Goal: Task Accomplishment & Management: Use online tool/utility

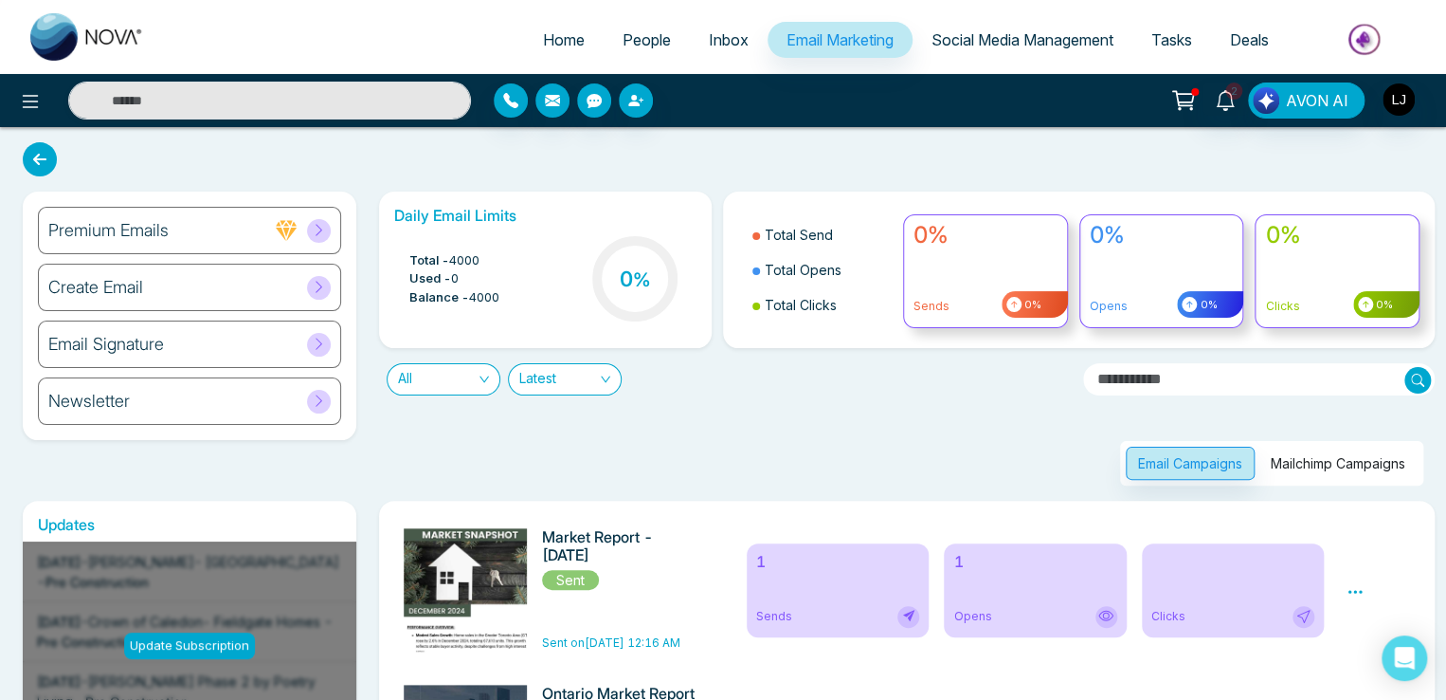
click at [228, 407] on div "Newsletter" at bounding box center [189, 400] width 303 height 47
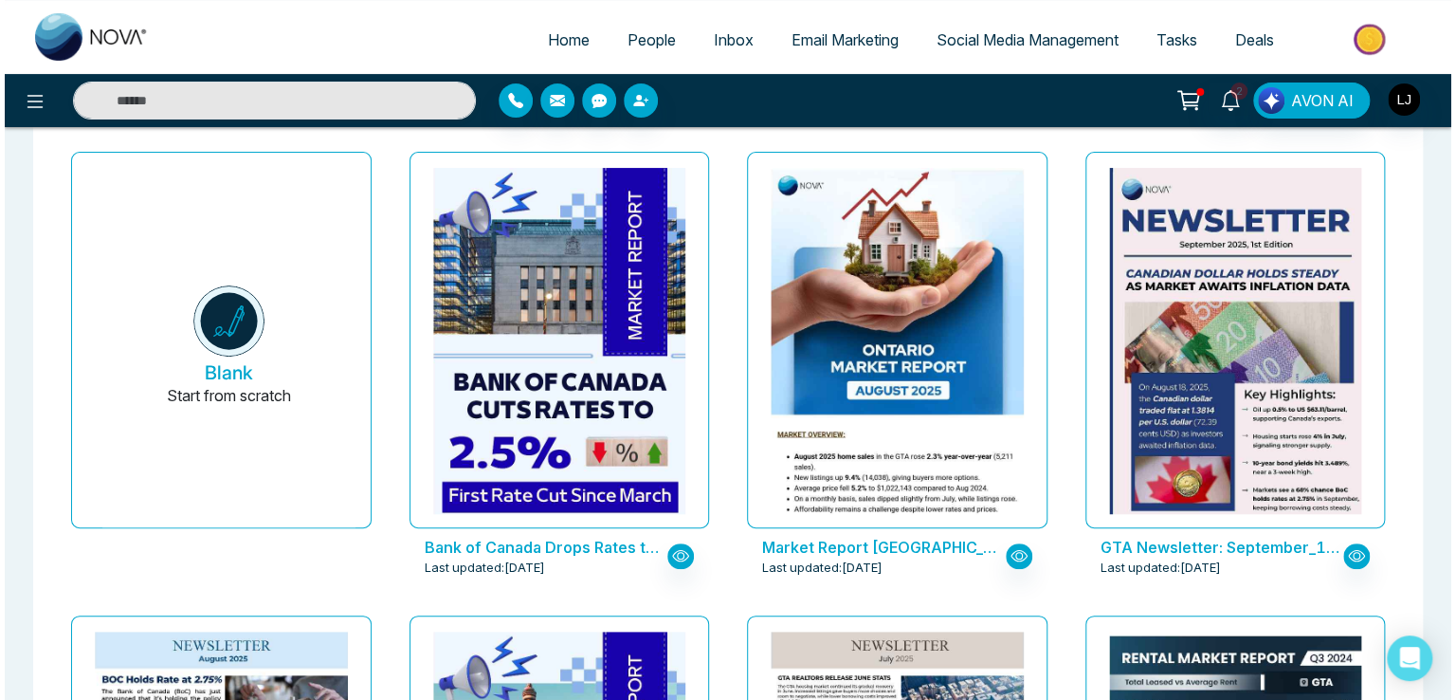
scroll to position [484, 0]
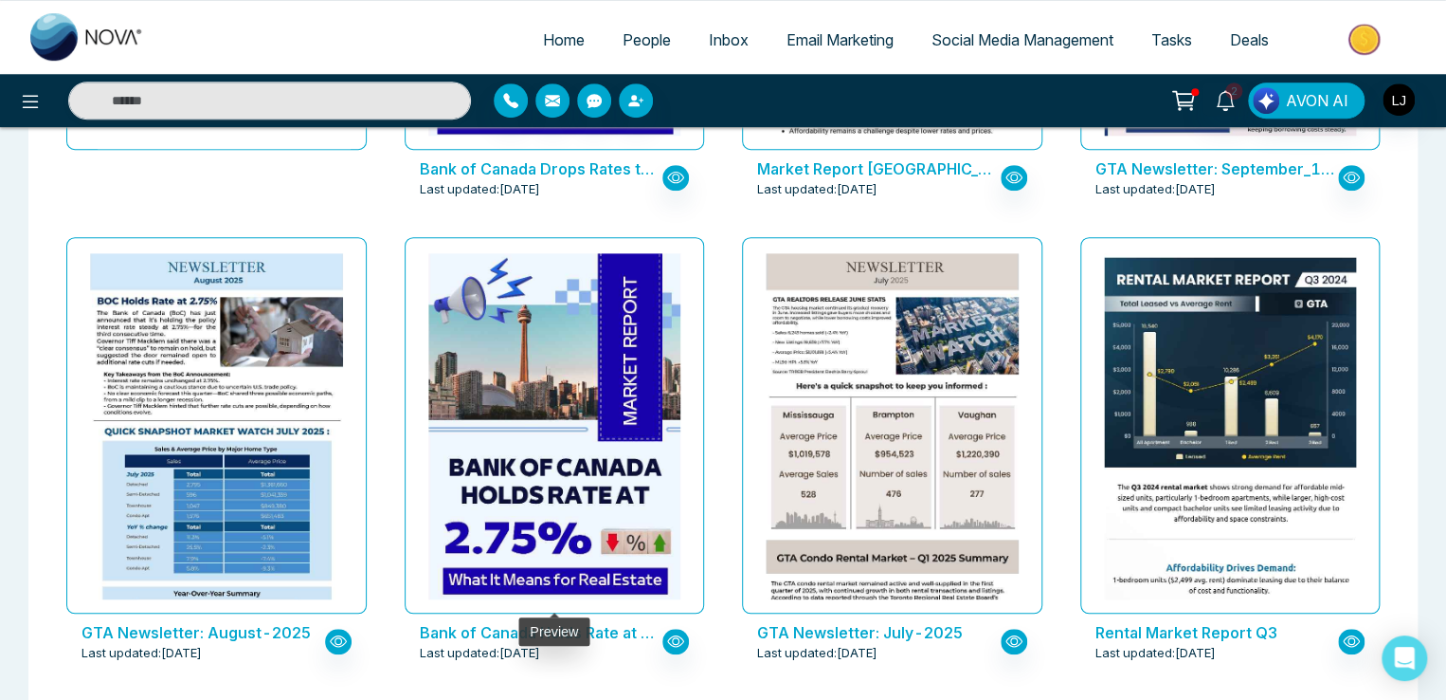
click at [507, 505] on div at bounding box center [554, 426] width 253 height 346
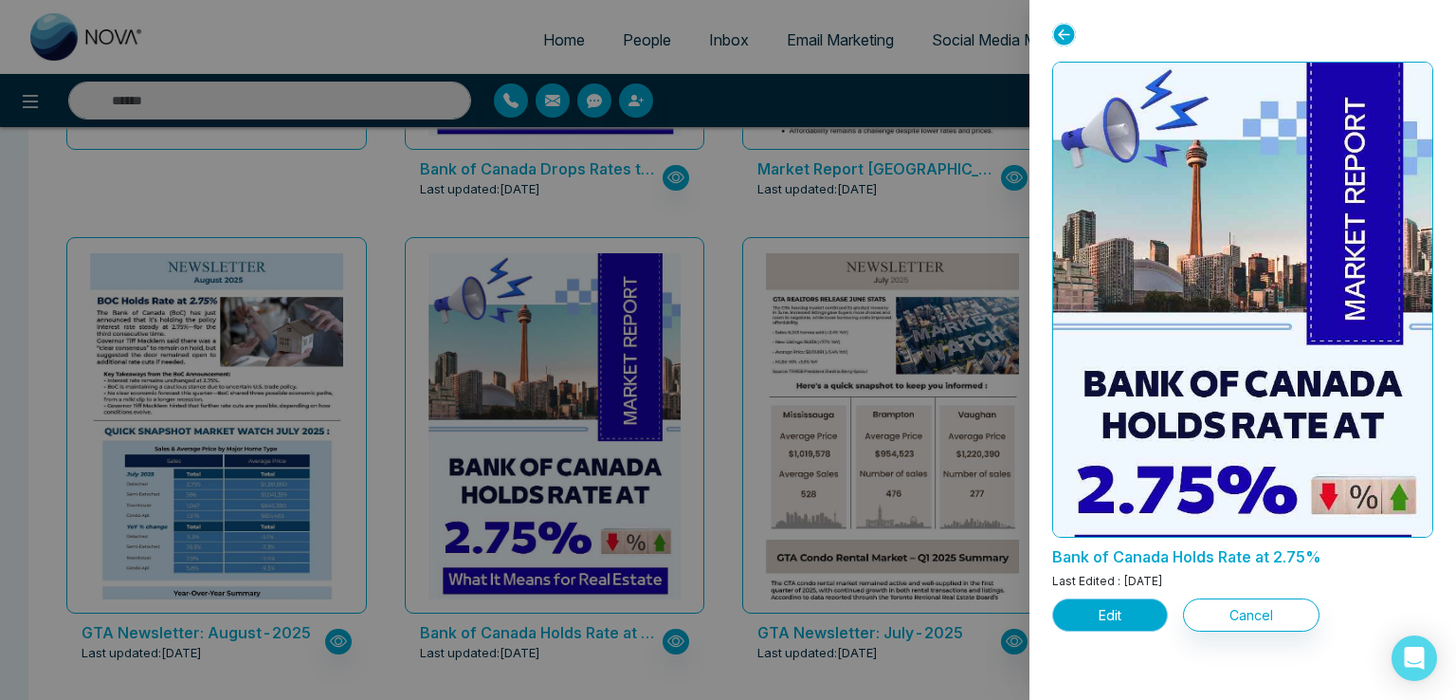
click at [1115, 612] on button "Edit" at bounding box center [1110, 614] width 116 height 33
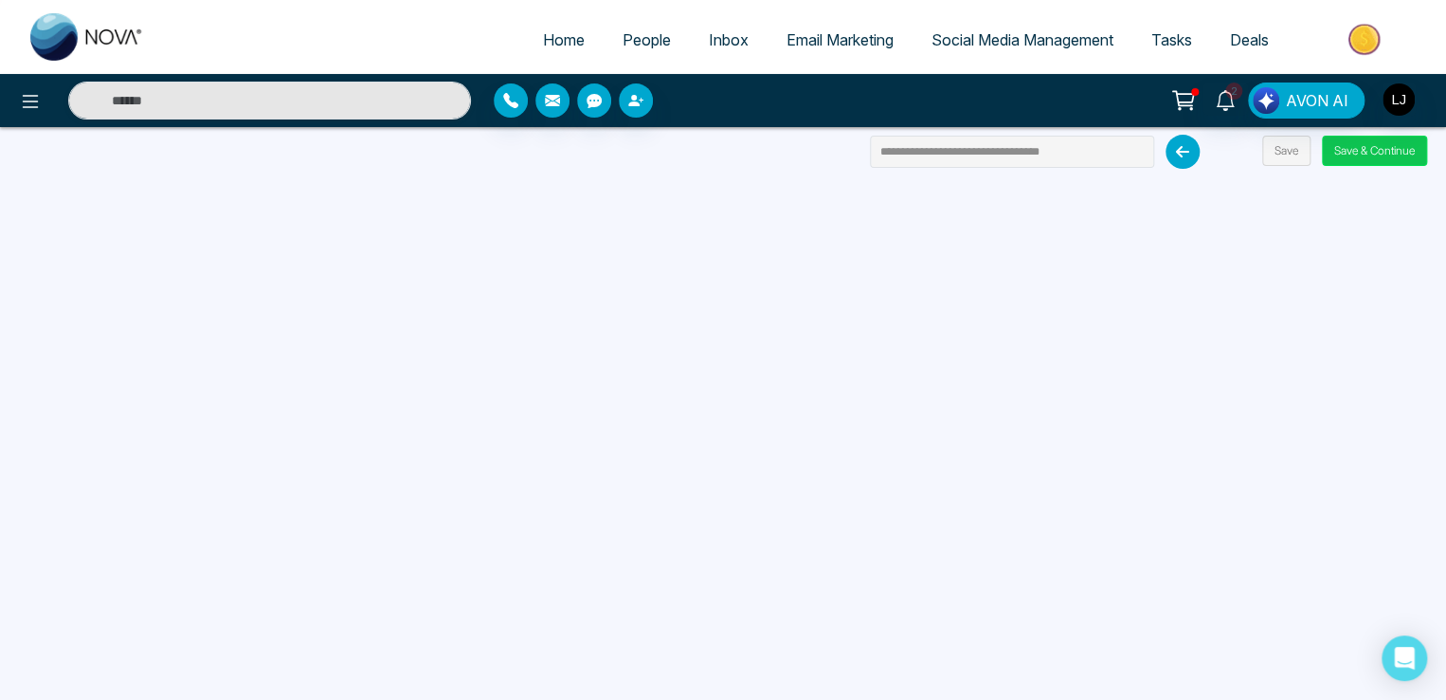
click at [1366, 141] on button "Save & Continue" at bounding box center [1374, 151] width 105 height 30
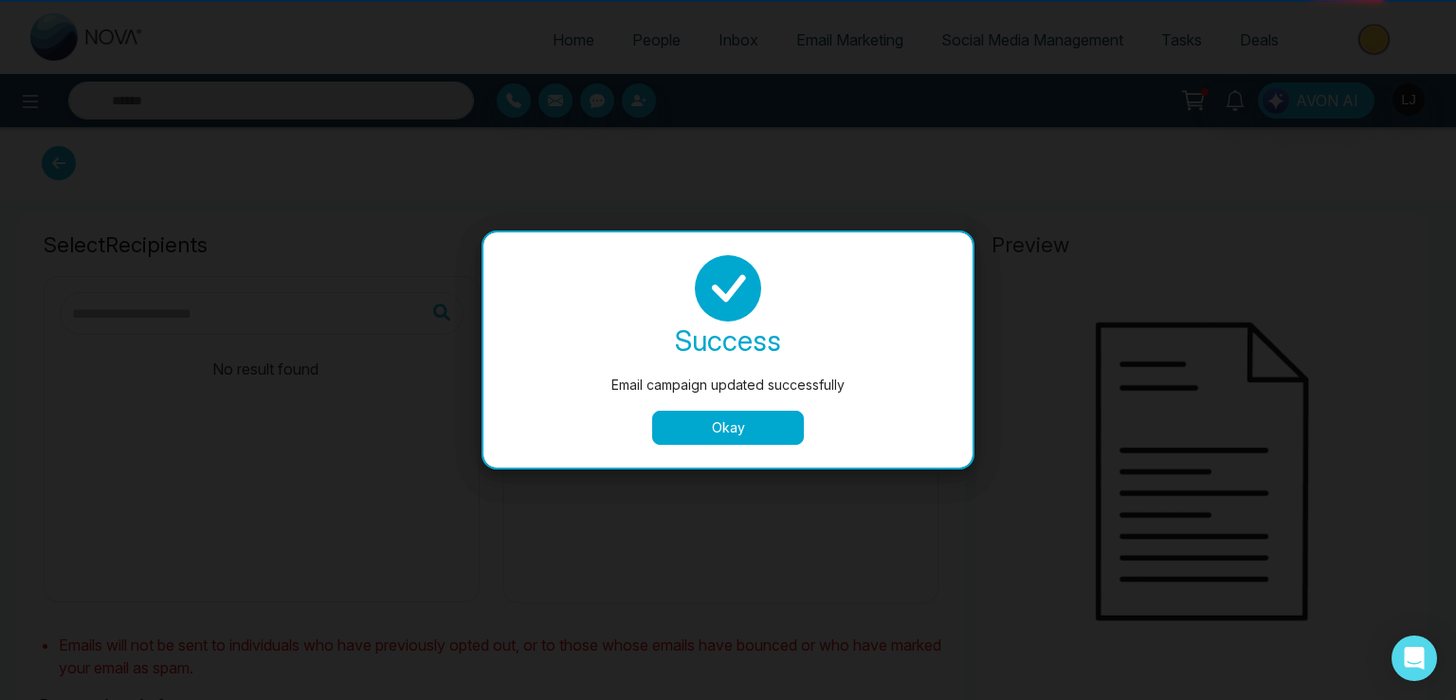
click at [686, 426] on div "success Email campaign updated successfully Okay" at bounding box center [727, 349] width 489 height 235
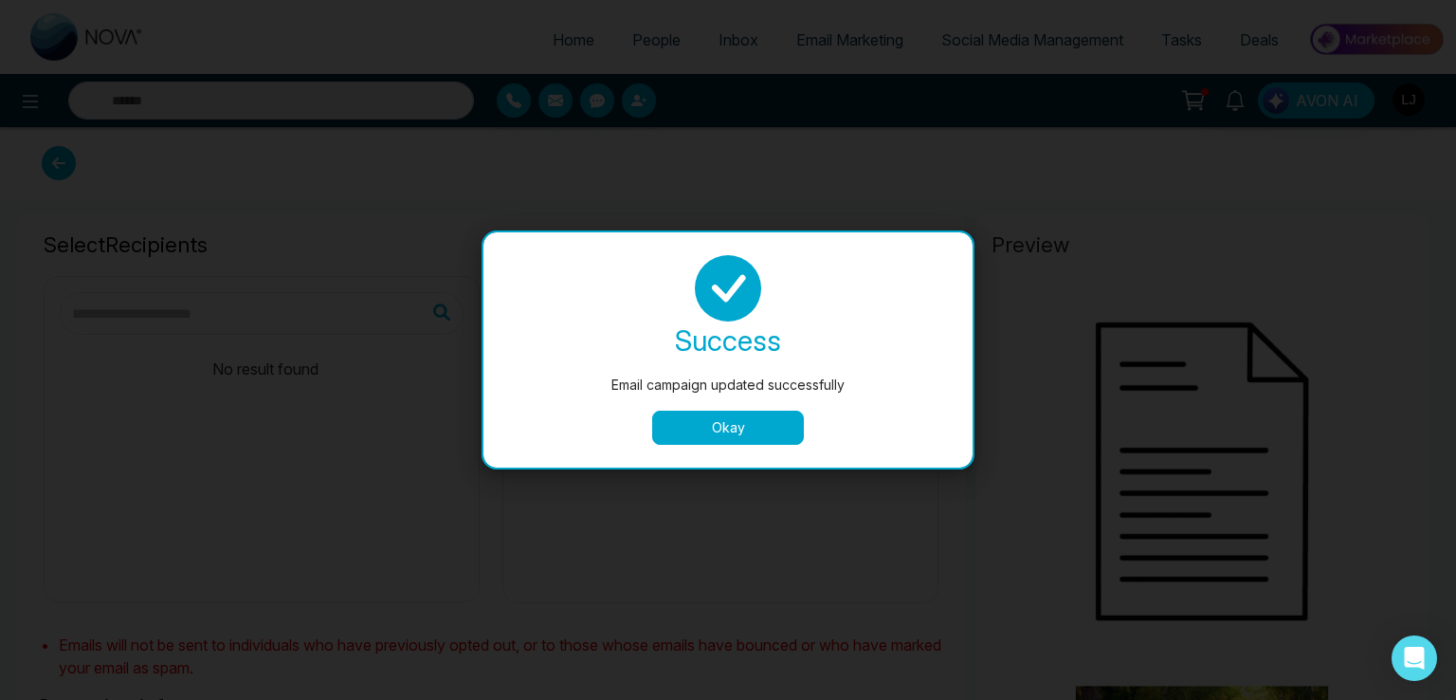
click at [687, 441] on button "Okay" at bounding box center [728, 427] width 152 height 34
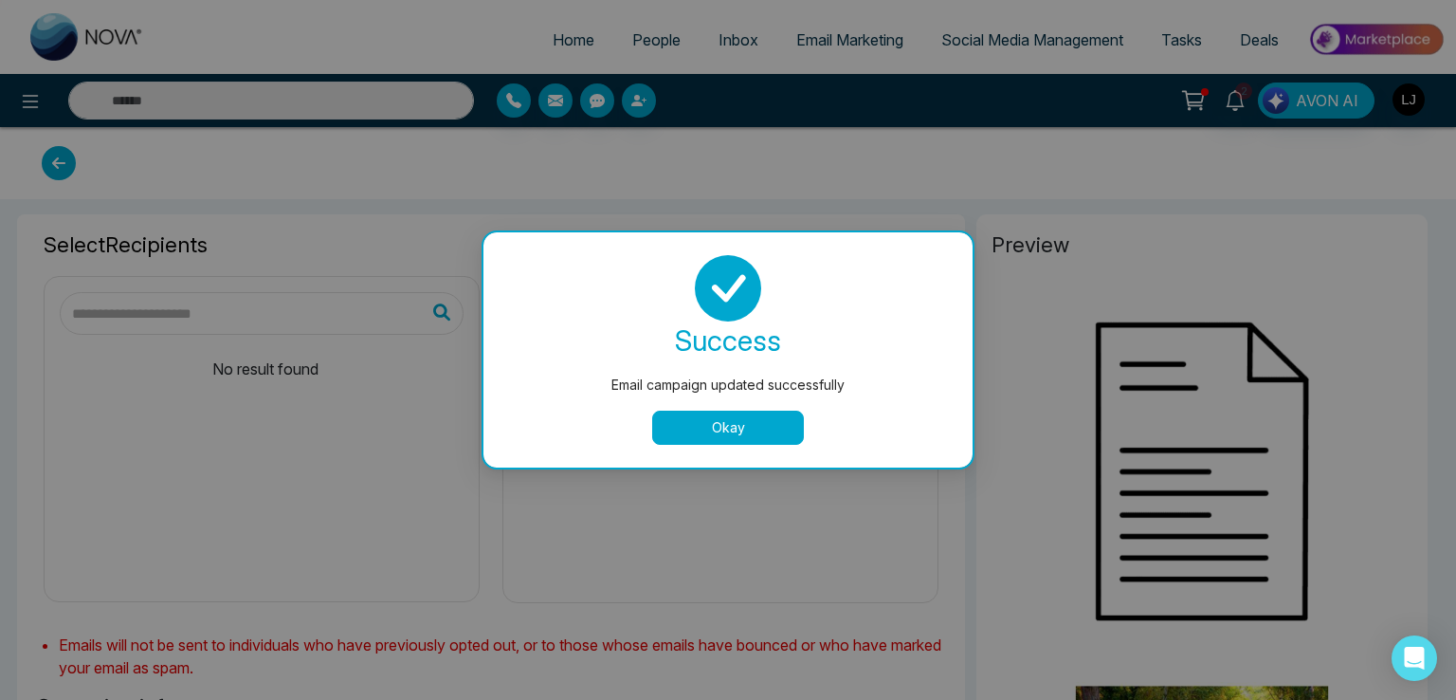
type input "**********"
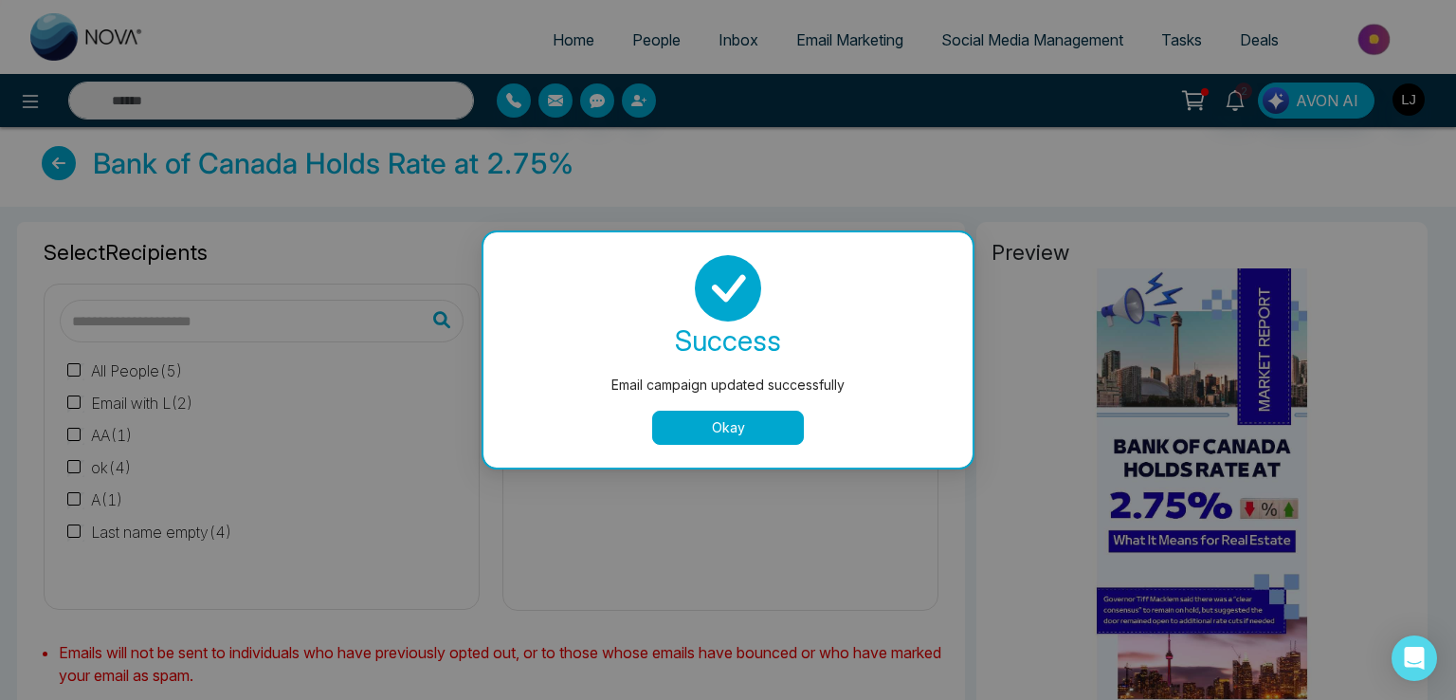
click at [687, 441] on button "Okay" at bounding box center [728, 427] width 152 height 34
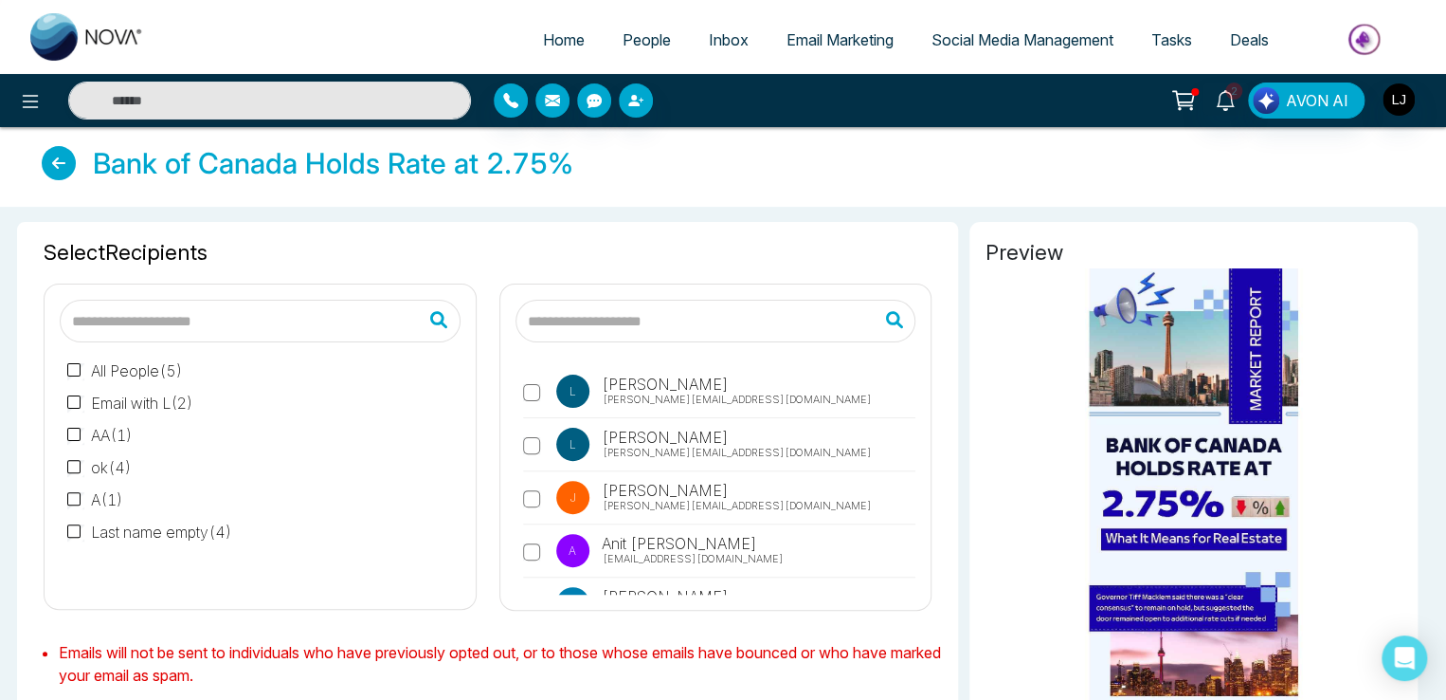
click at [655, 391] on span "[PERSON_NAME][EMAIL_ADDRESS][DOMAIN_NAME]" at bounding box center [737, 399] width 269 height 16
click at [632, 402] on span "[PERSON_NAME][EMAIL_ADDRESS][DOMAIN_NAME]" at bounding box center [737, 399] width 269 height 16
click at [633, 439] on span "[PERSON_NAME]" at bounding box center [664, 437] width 130 height 23
click at [646, 501] on span "[PERSON_NAME][EMAIL_ADDRESS][DOMAIN_NAME]" at bounding box center [737, 506] width 269 height 16
click at [656, 546] on span "[PERSON_NAME]" at bounding box center [678, 543] width 158 height 23
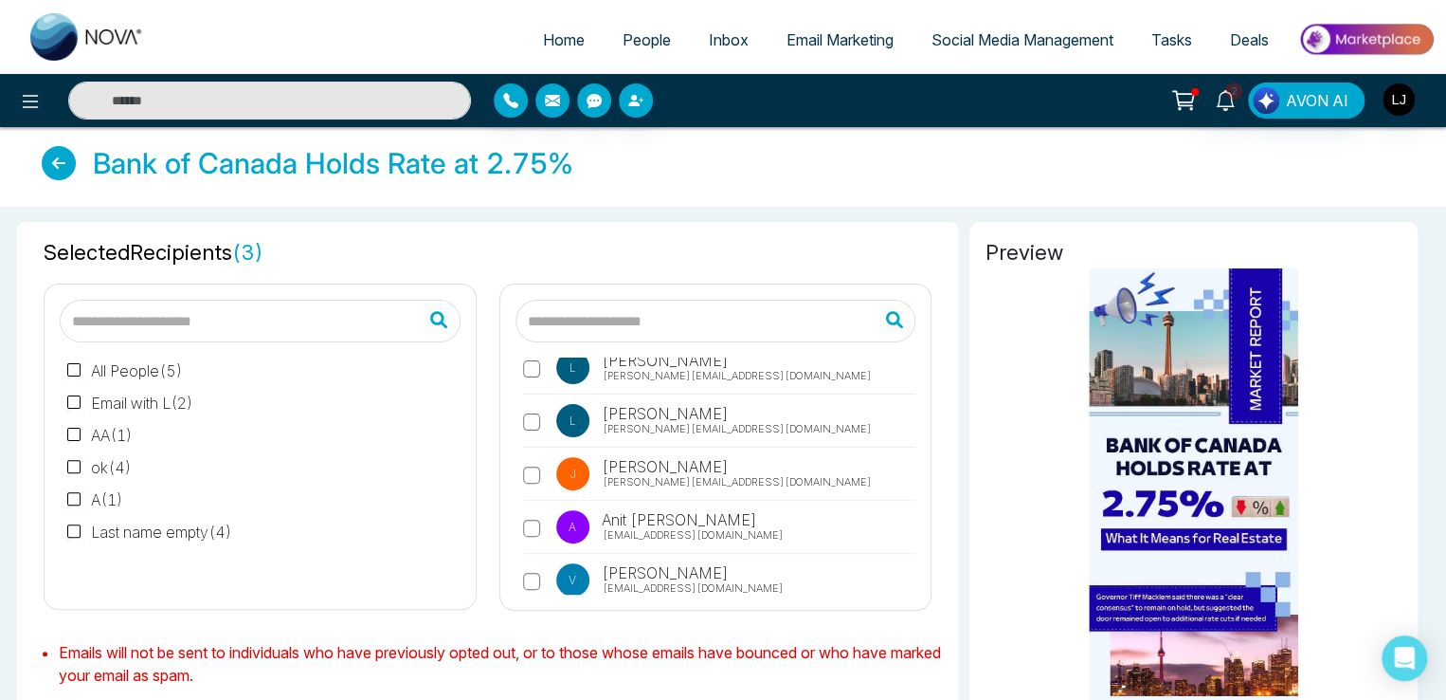
scroll to position [34, 0]
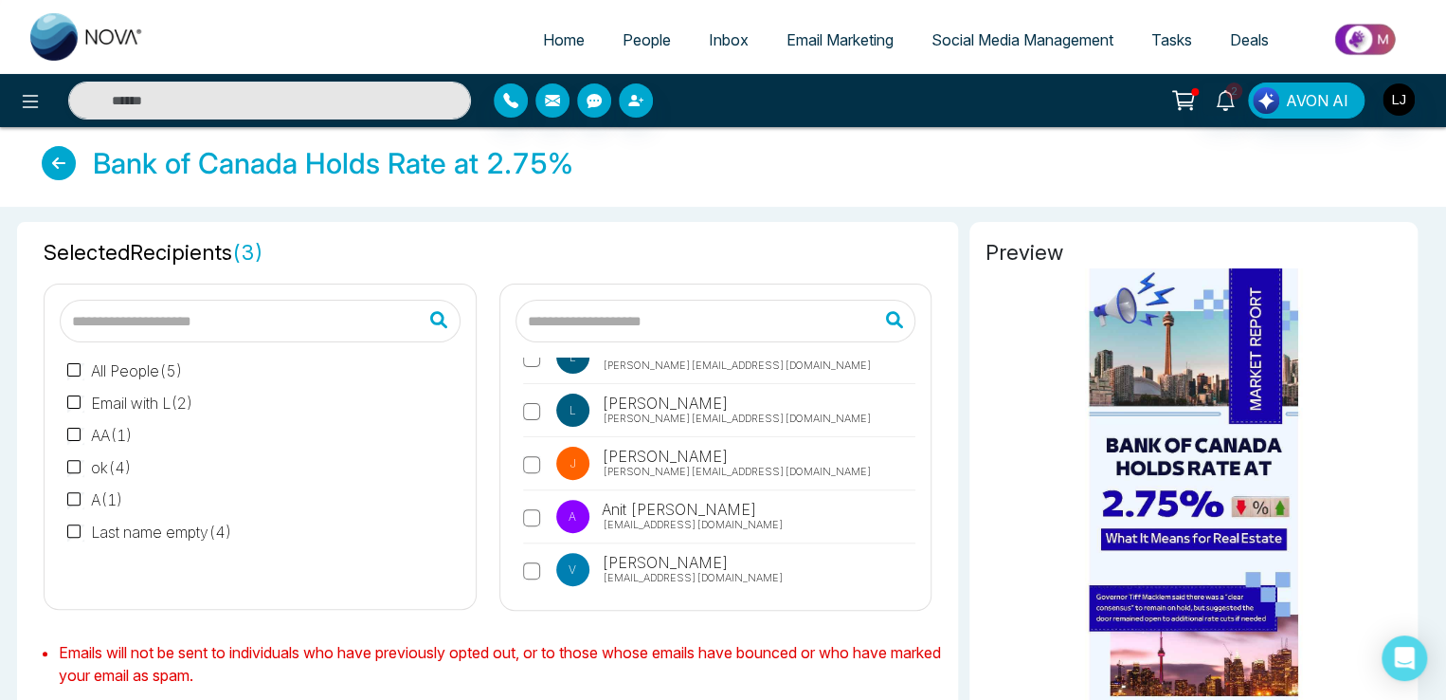
click at [649, 570] on span "[EMAIL_ADDRESS][DOMAIN_NAME]" at bounding box center [693, 578] width 181 height 16
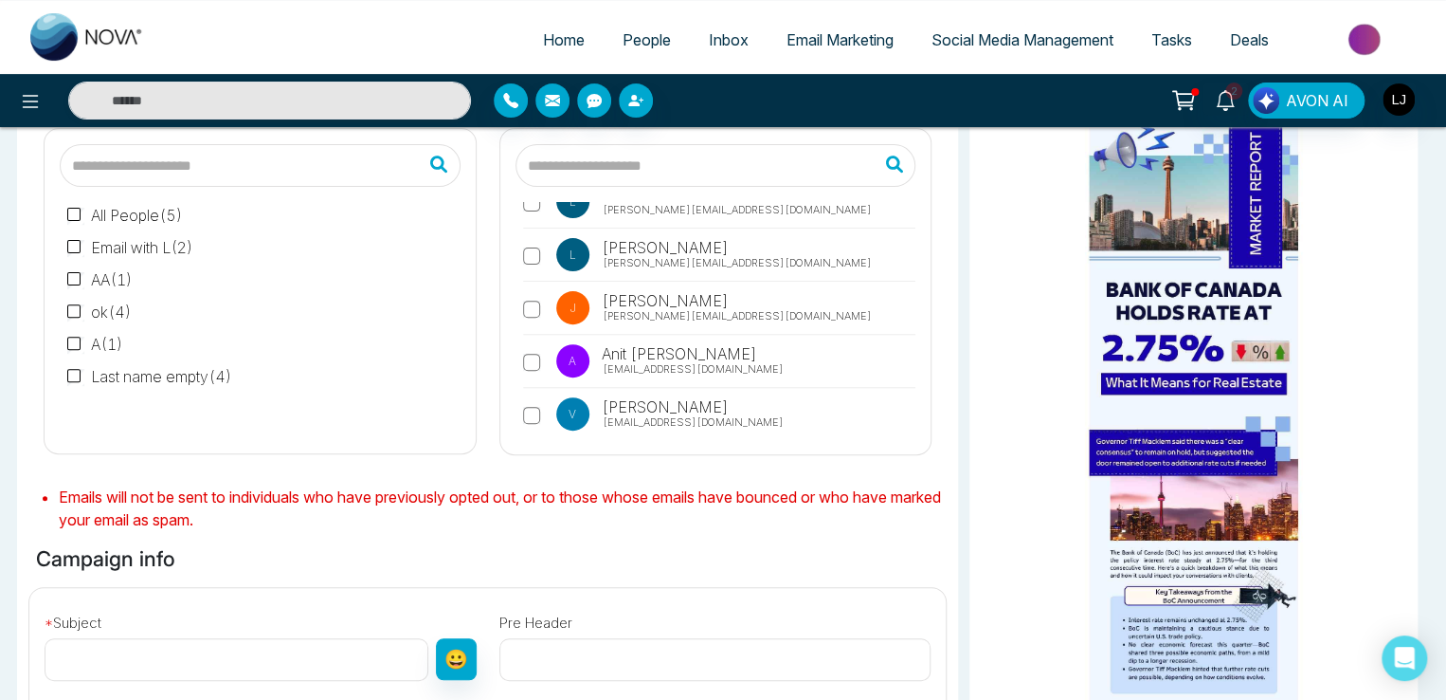
scroll to position [569, 0]
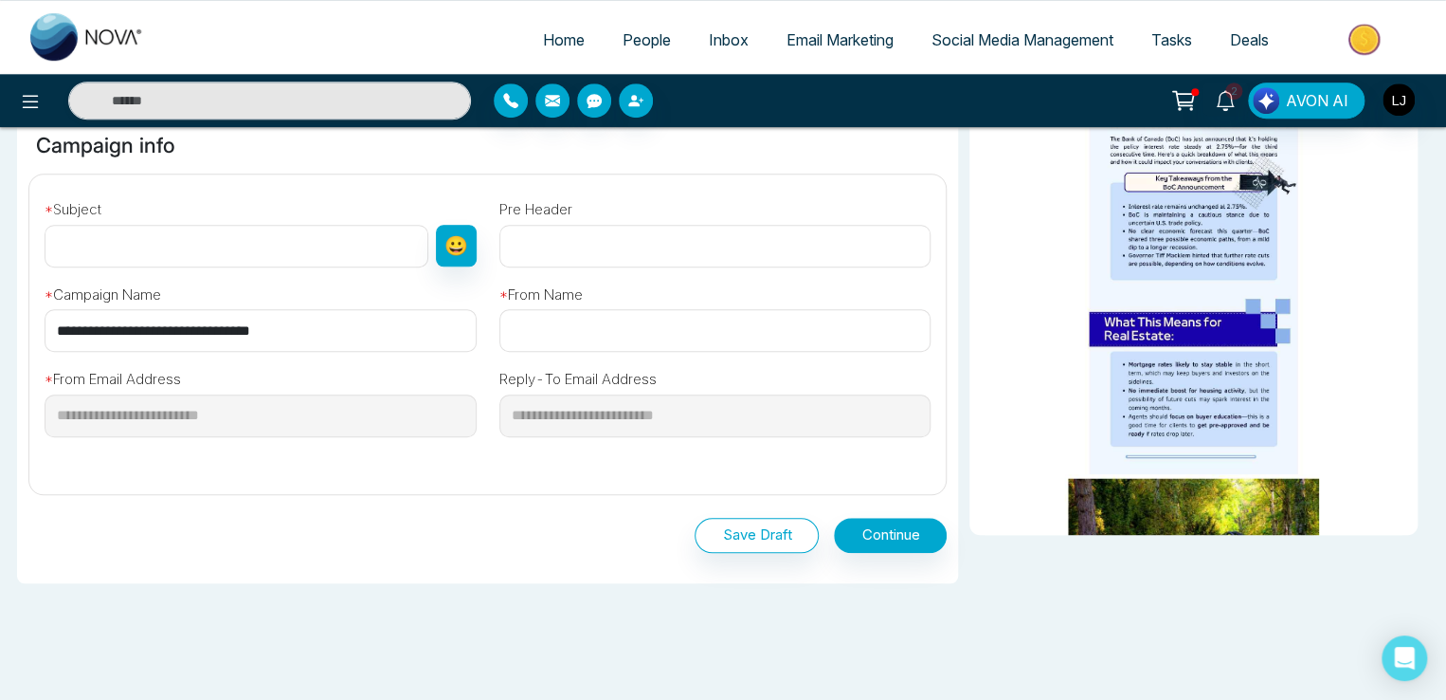
drag, startPoint x: 322, startPoint y: 334, endPoint x: 0, endPoint y: 343, distance: 322.4
click at [0, 343] on div "**********" at bounding box center [723, 193] width 1446 height 1110
click at [102, 216] on div "* Subject 😀" at bounding box center [260, 229] width 455 height 78
click at [102, 244] on input "text" at bounding box center [237, 246] width 384 height 43
paste input "**********"
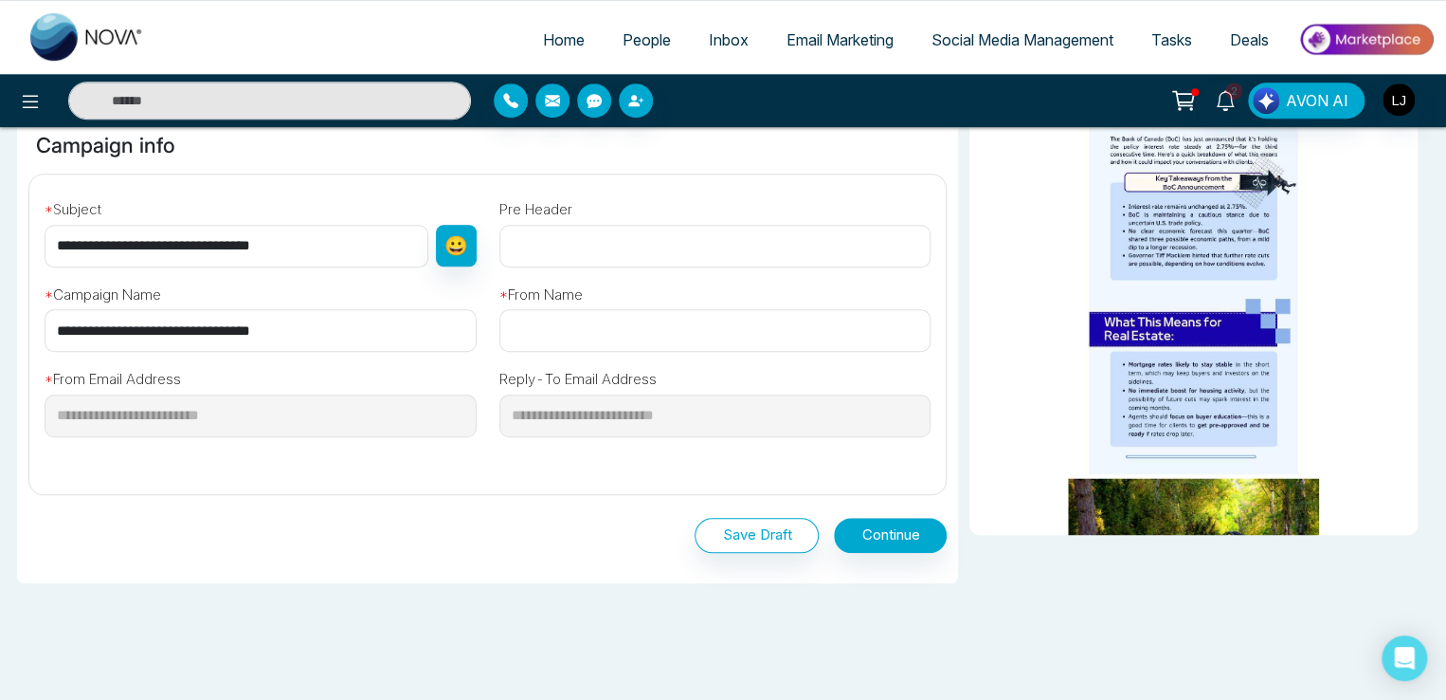
type input "**********"
click at [541, 316] on input "text" at bounding box center [716, 330] width 432 height 43
type input "*******"
click at [875, 531] on button "Continue" at bounding box center [890, 535] width 113 height 35
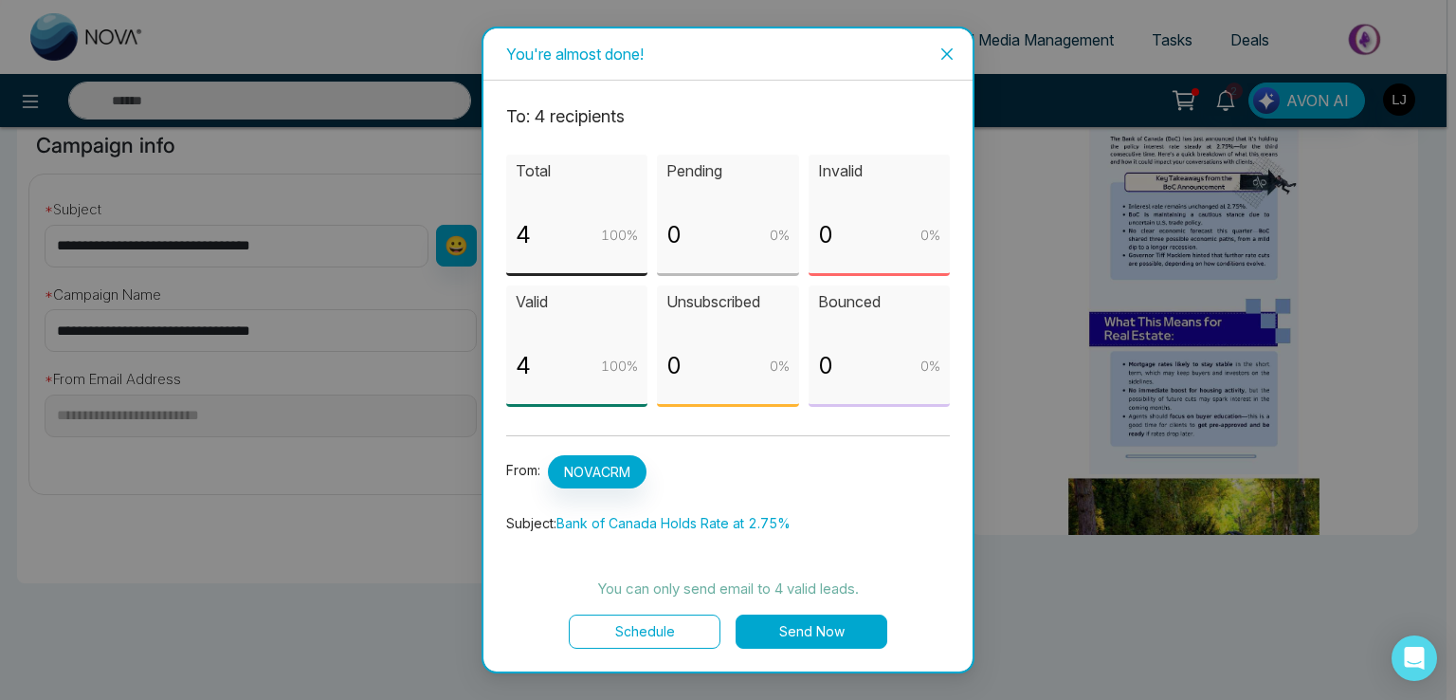
click at [796, 627] on button "Send Now" at bounding box center [812, 631] width 152 height 34
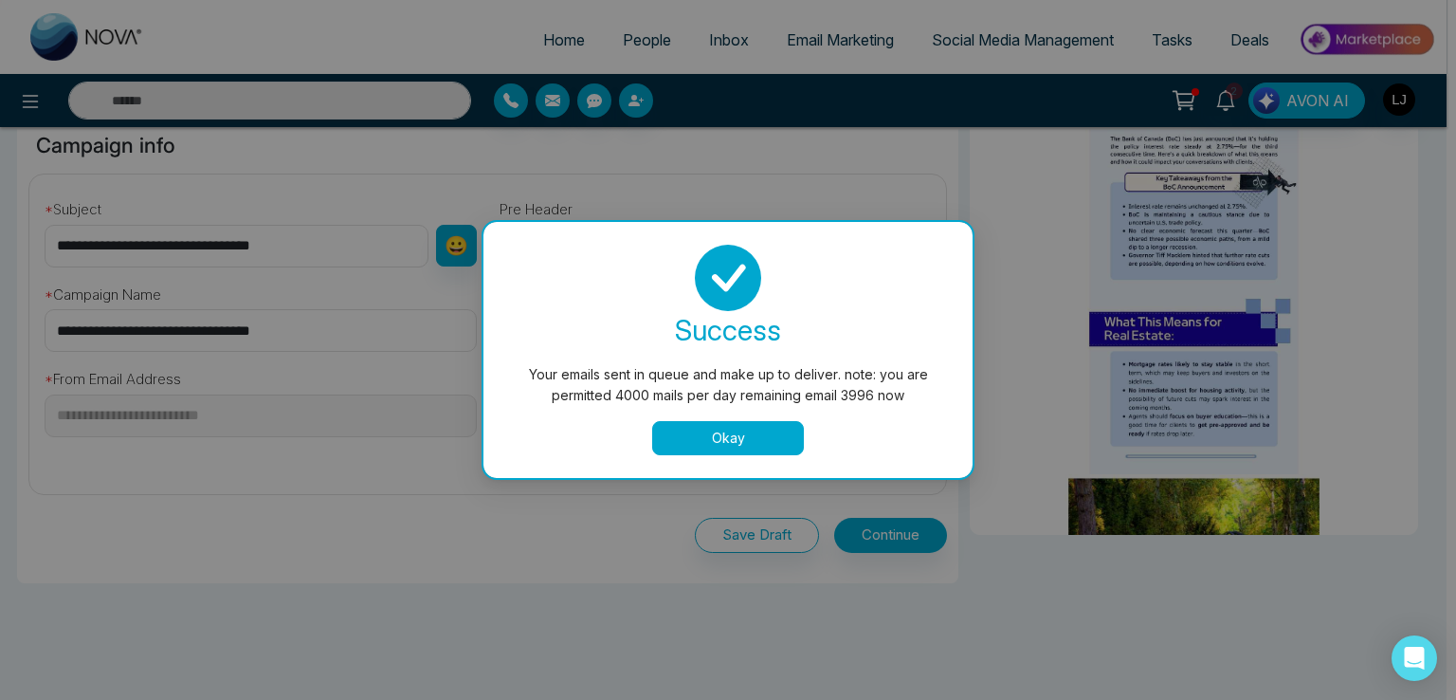
click at [787, 429] on button "Okay" at bounding box center [728, 438] width 152 height 34
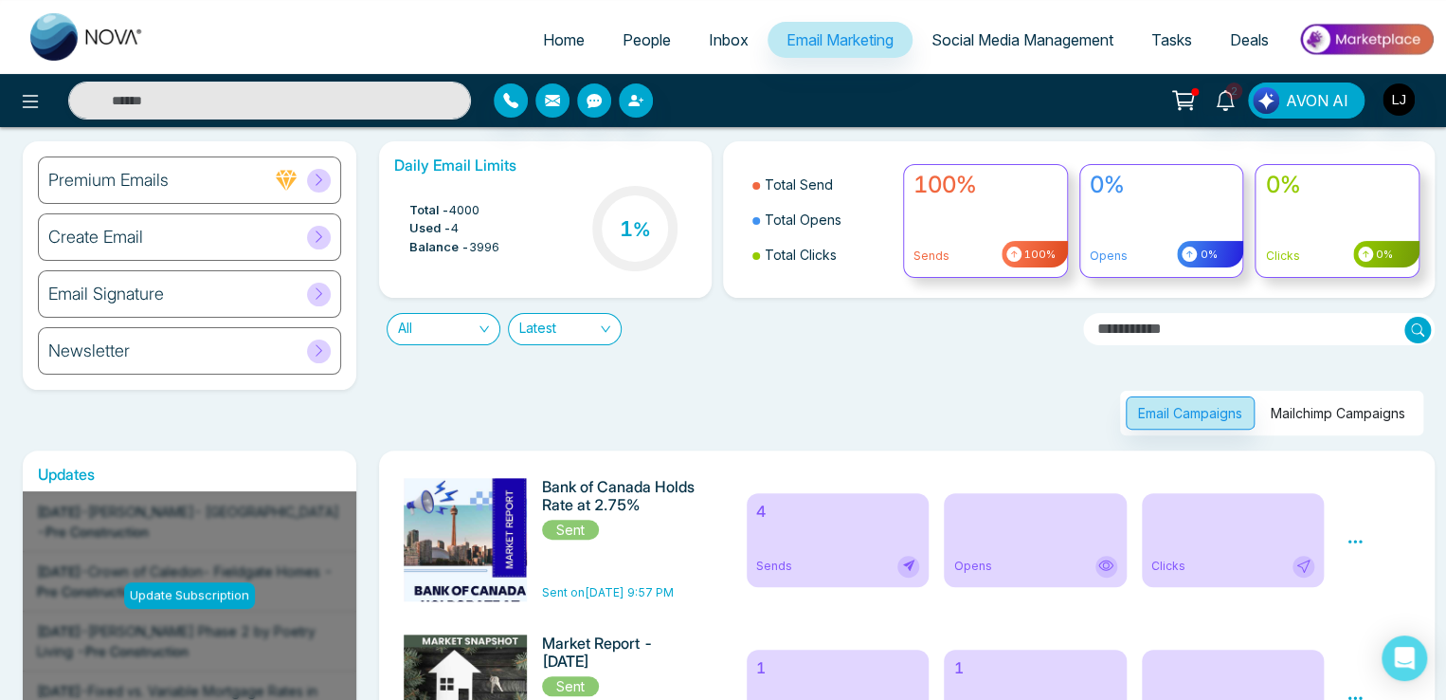
scroll to position [95, 0]
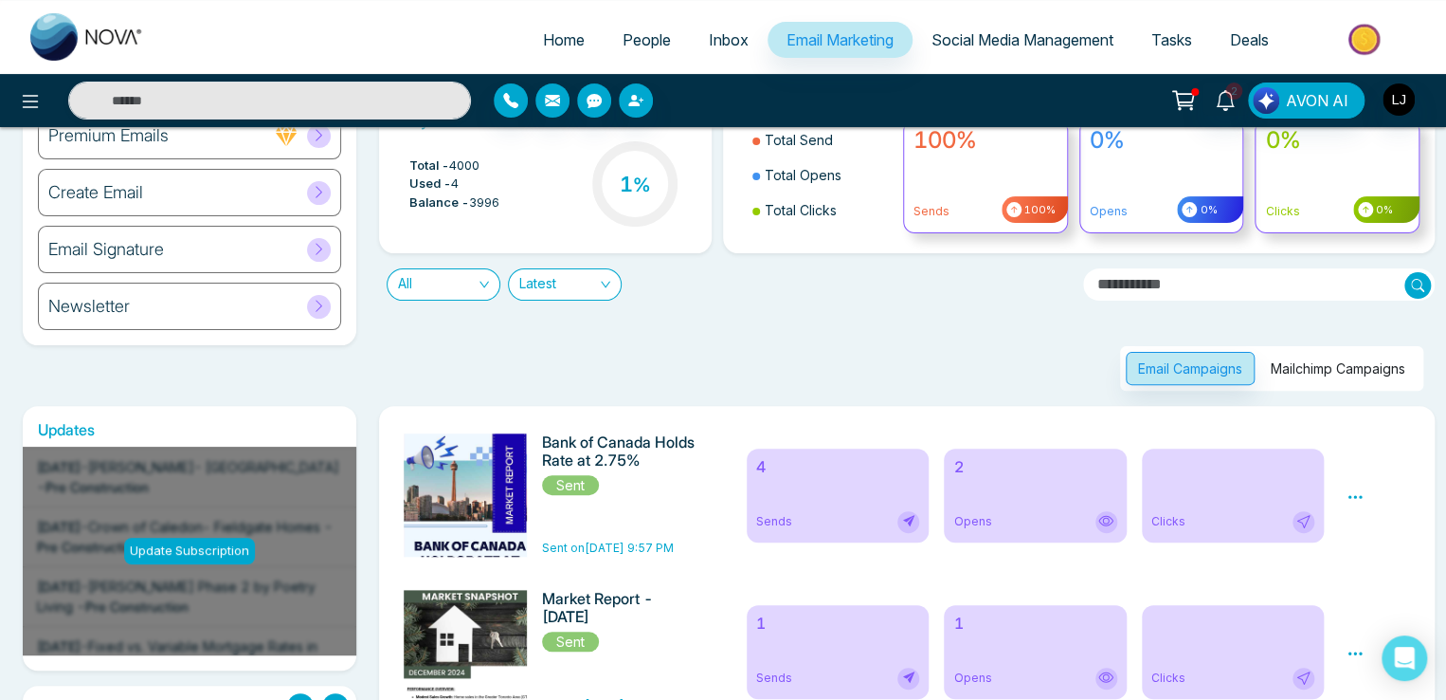
click at [630, 51] on link "People" at bounding box center [647, 40] width 86 height 36
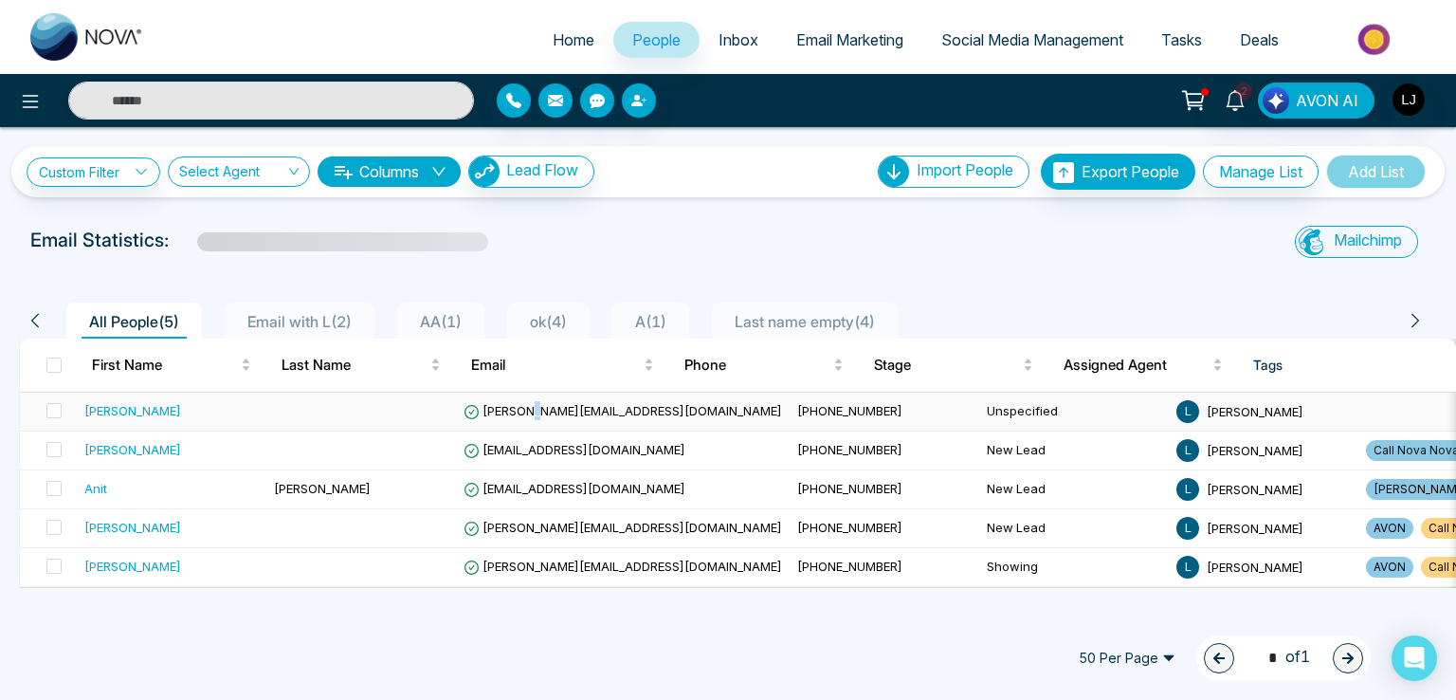
click at [532, 409] on span "[PERSON_NAME][EMAIL_ADDRESS][DOMAIN_NAME]" at bounding box center [623, 410] width 318 height 15
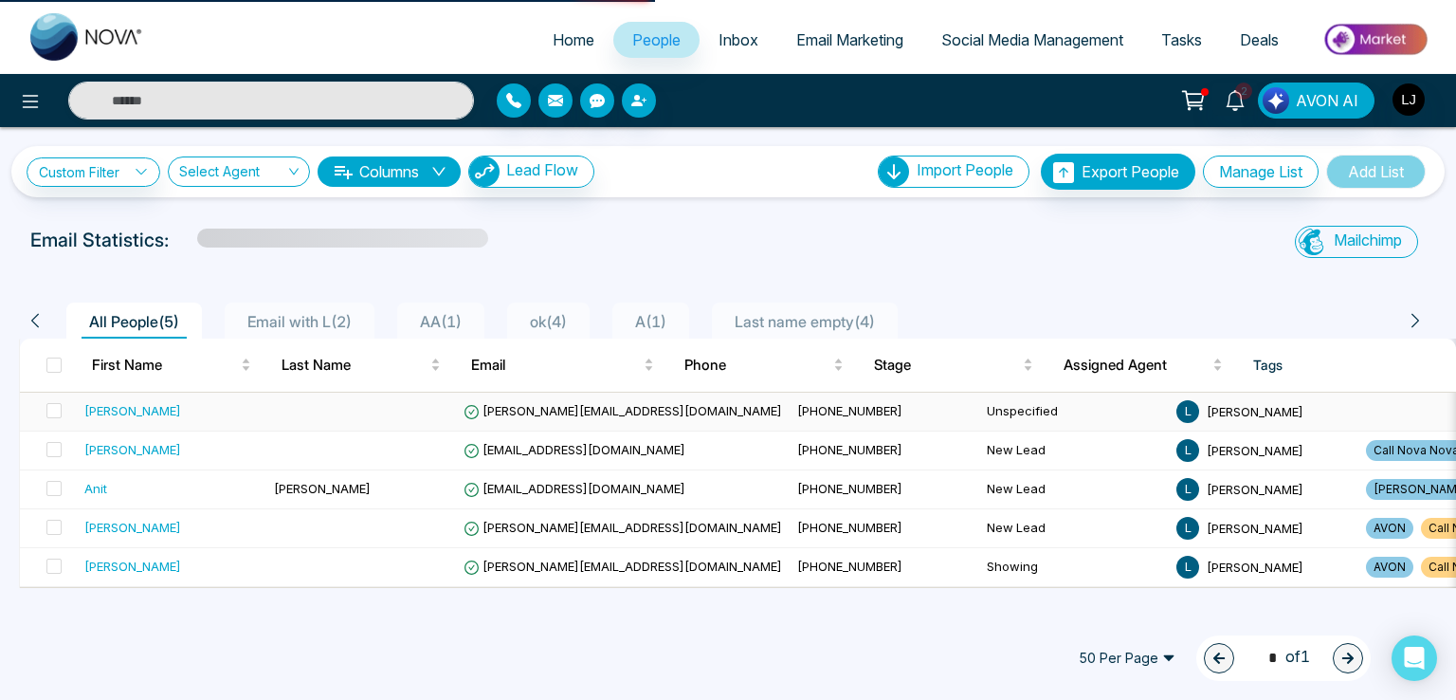
click at [523, 409] on span "[PERSON_NAME][EMAIL_ADDRESS][DOMAIN_NAME]" at bounding box center [623, 410] width 318 height 15
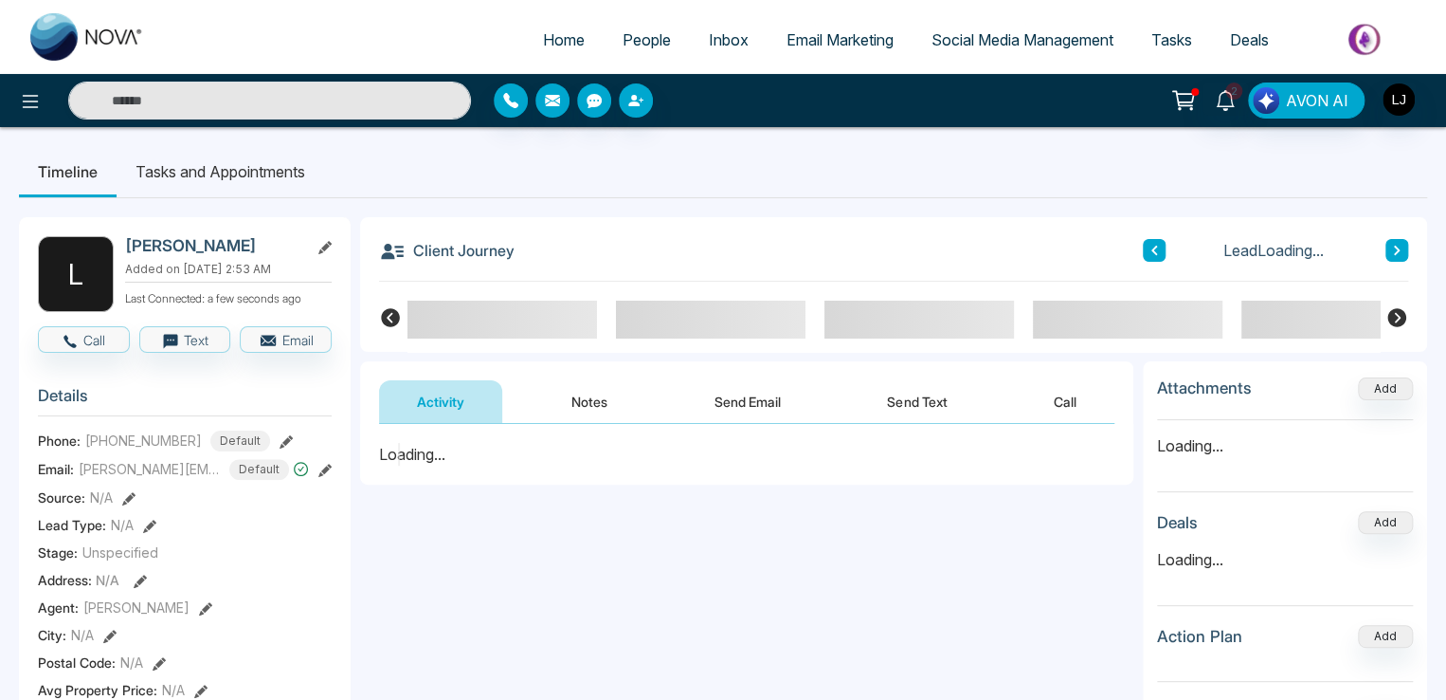
click at [904, 397] on button "Send Text" at bounding box center [917, 401] width 136 height 43
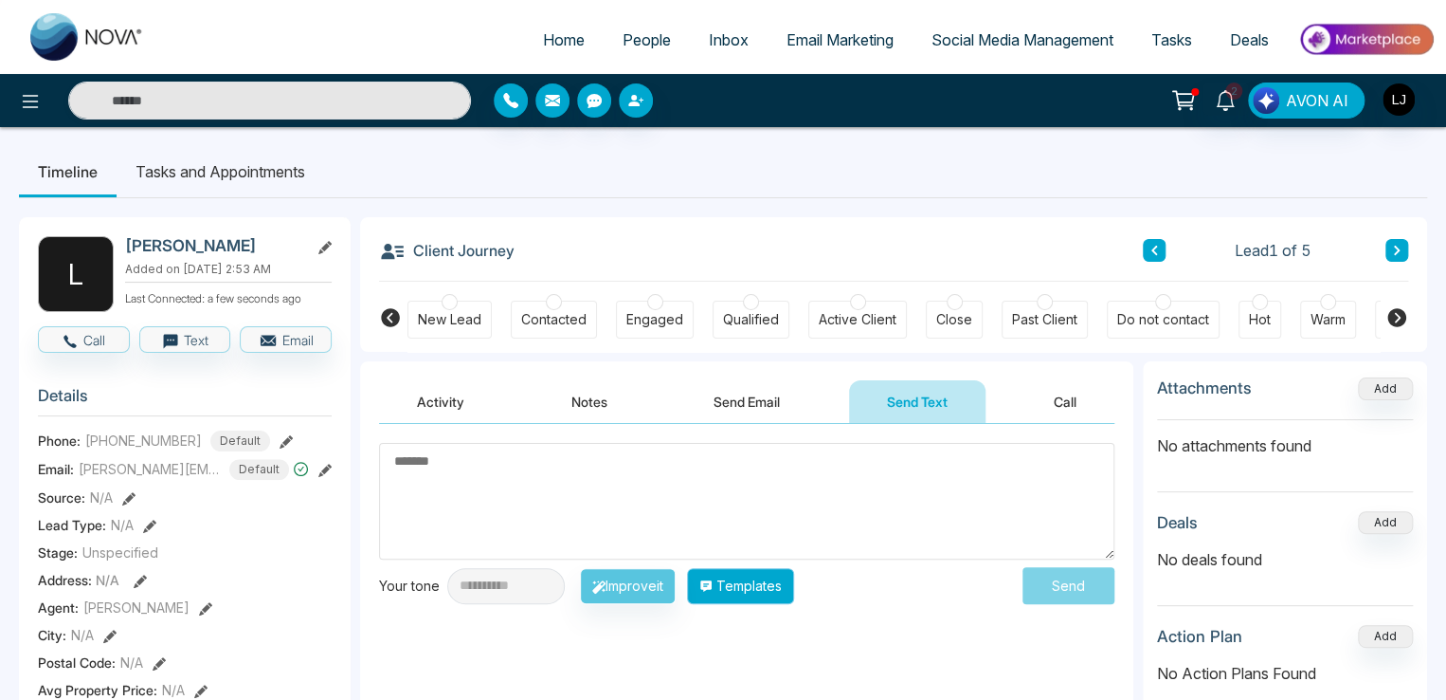
click at [770, 590] on button "Templates" at bounding box center [740, 586] width 107 height 36
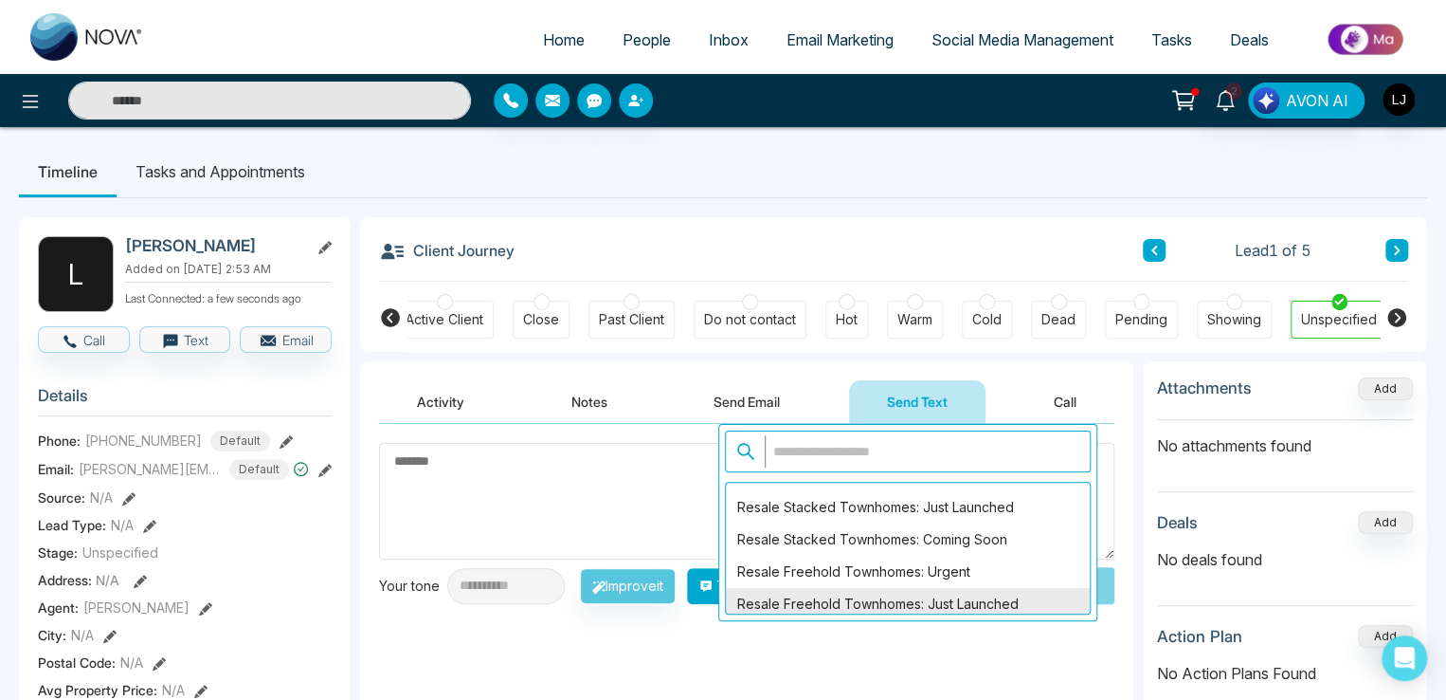
scroll to position [474, 0]
click at [424, 476] on textarea at bounding box center [747, 501] width 736 height 117
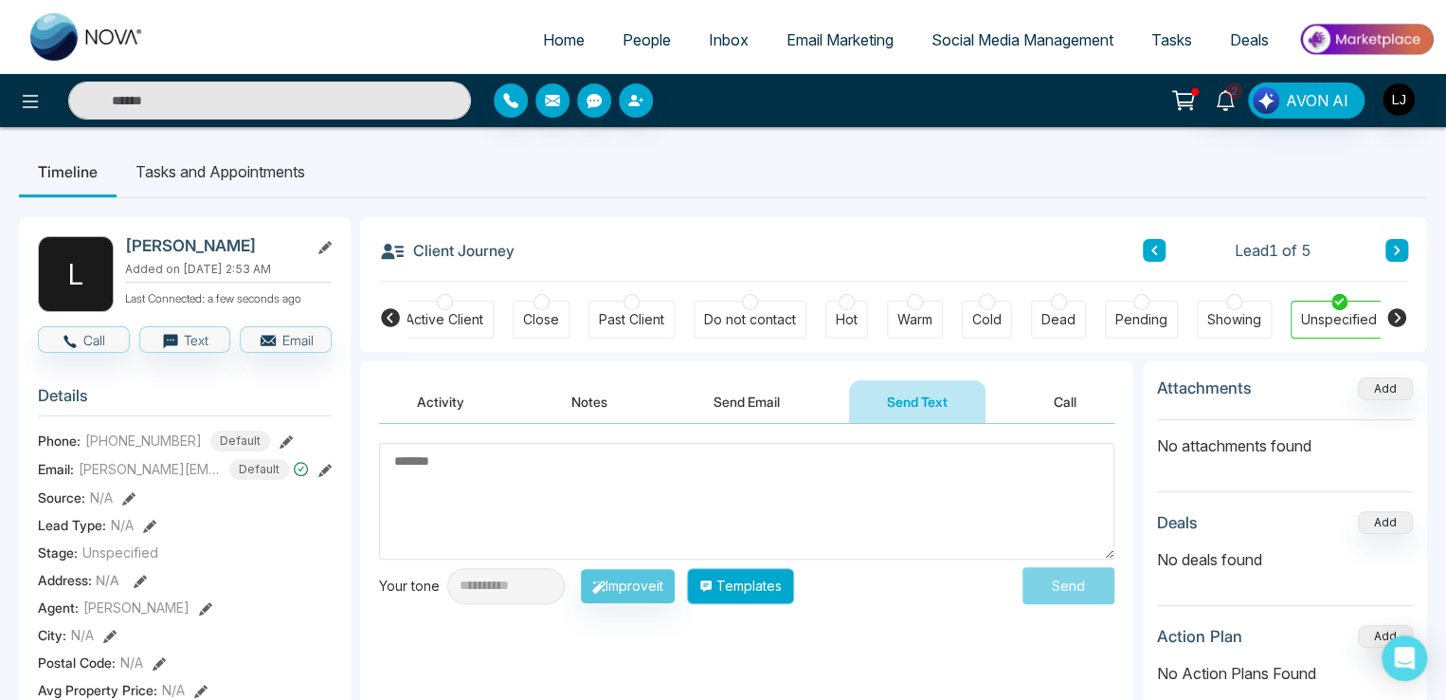
click at [755, 578] on button "Templates" at bounding box center [740, 586] width 107 height 36
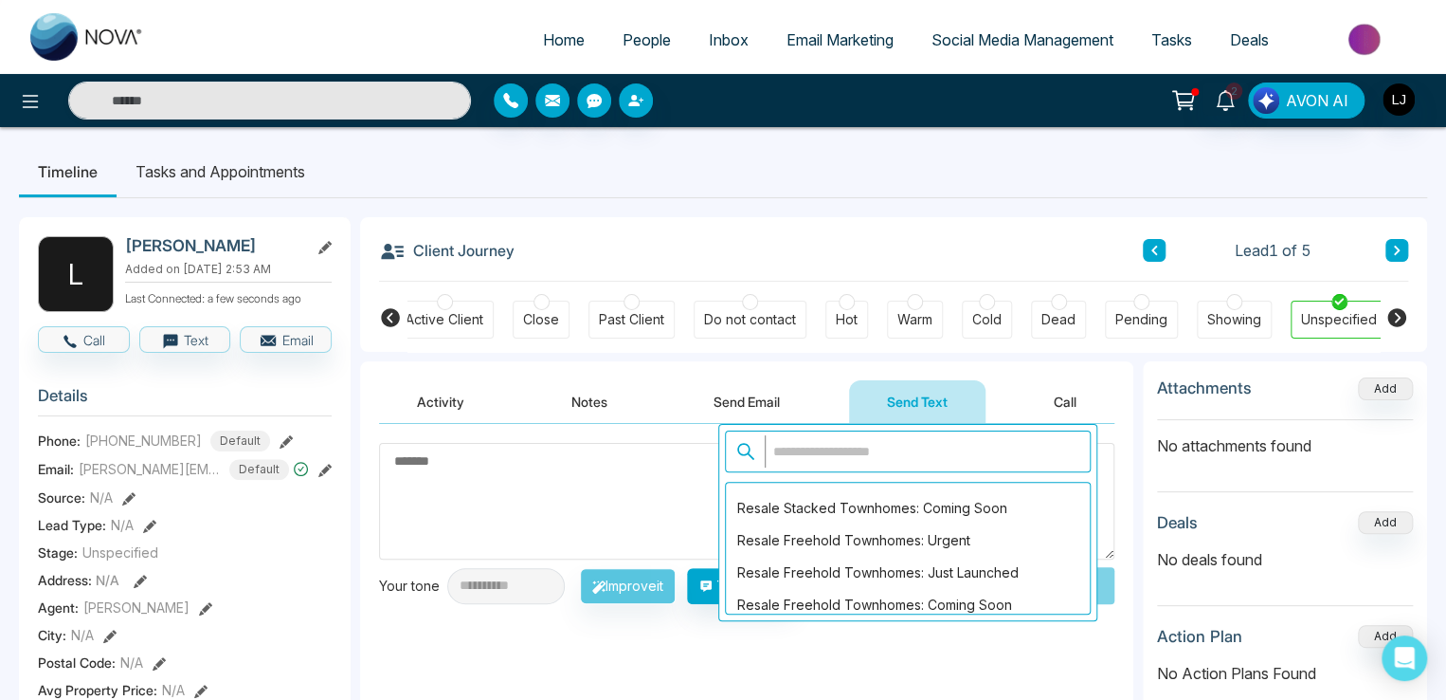
click at [623, 42] on span "People" at bounding box center [647, 39] width 48 height 19
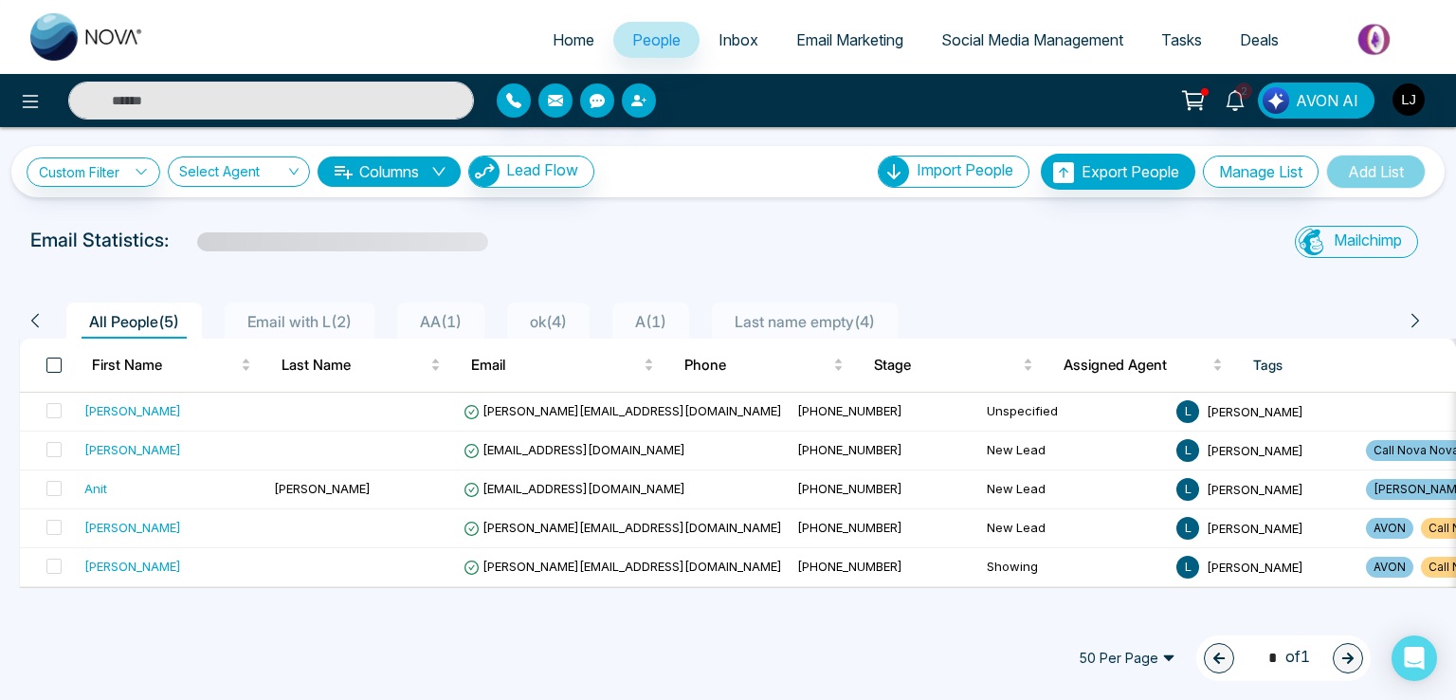
click at [50, 363] on span at bounding box center [53, 364] width 15 height 15
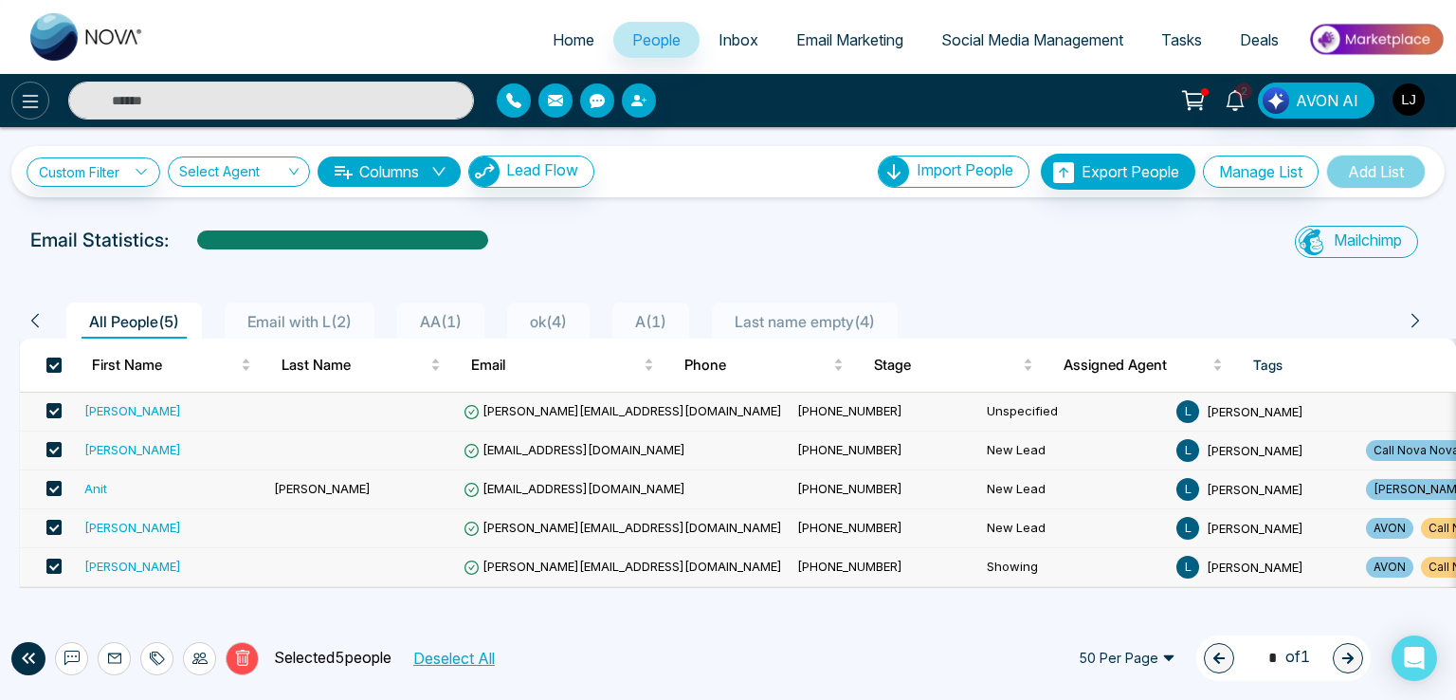
click at [35, 93] on icon at bounding box center [30, 101] width 23 height 23
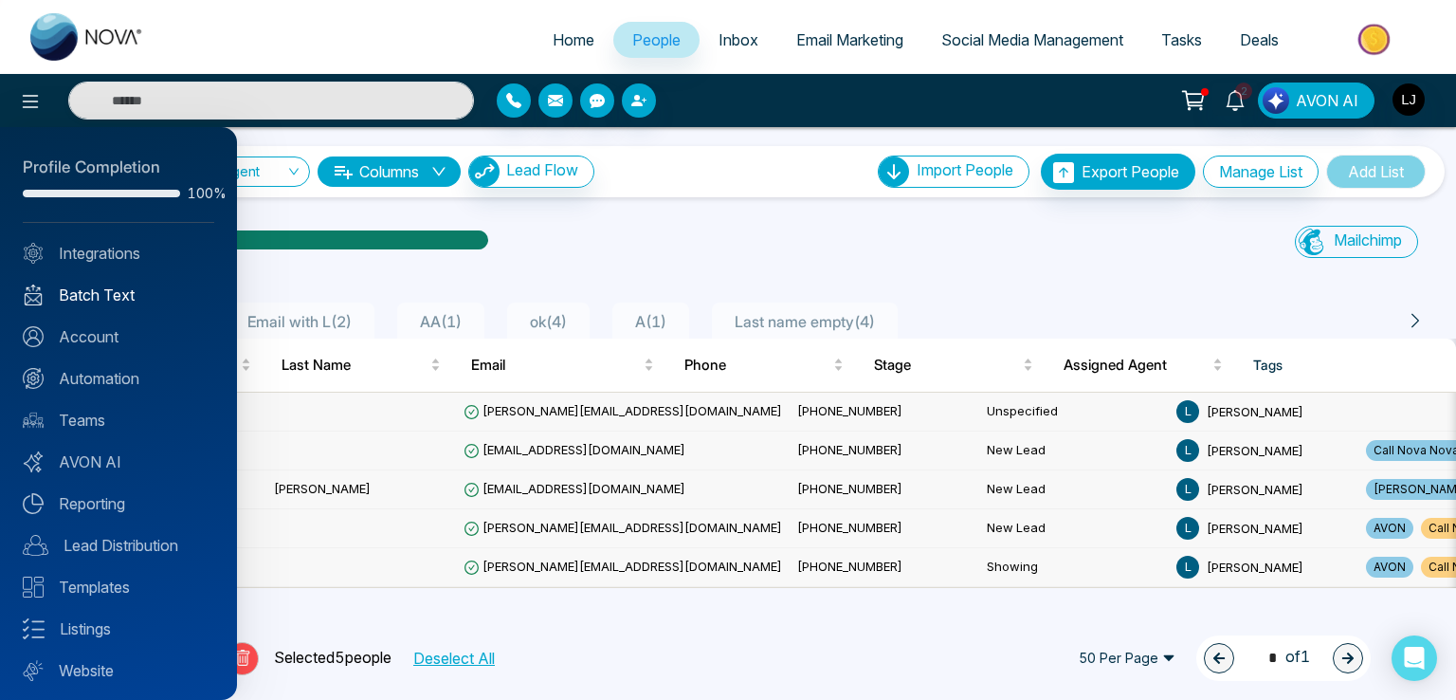
click at [87, 294] on link "Batch Text" at bounding box center [118, 294] width 191 height 23
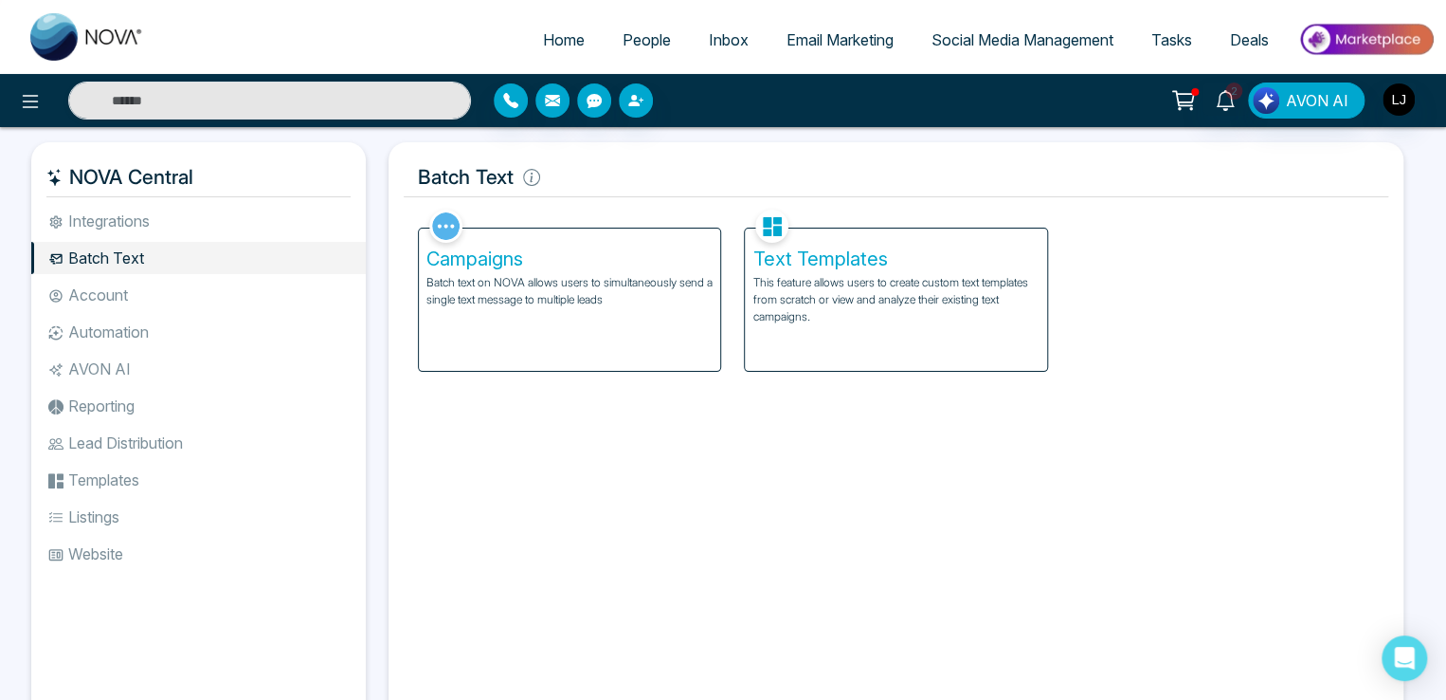
click at [106, 331] on li "Automation" at bounding box center [198, 332] width 335 height 32
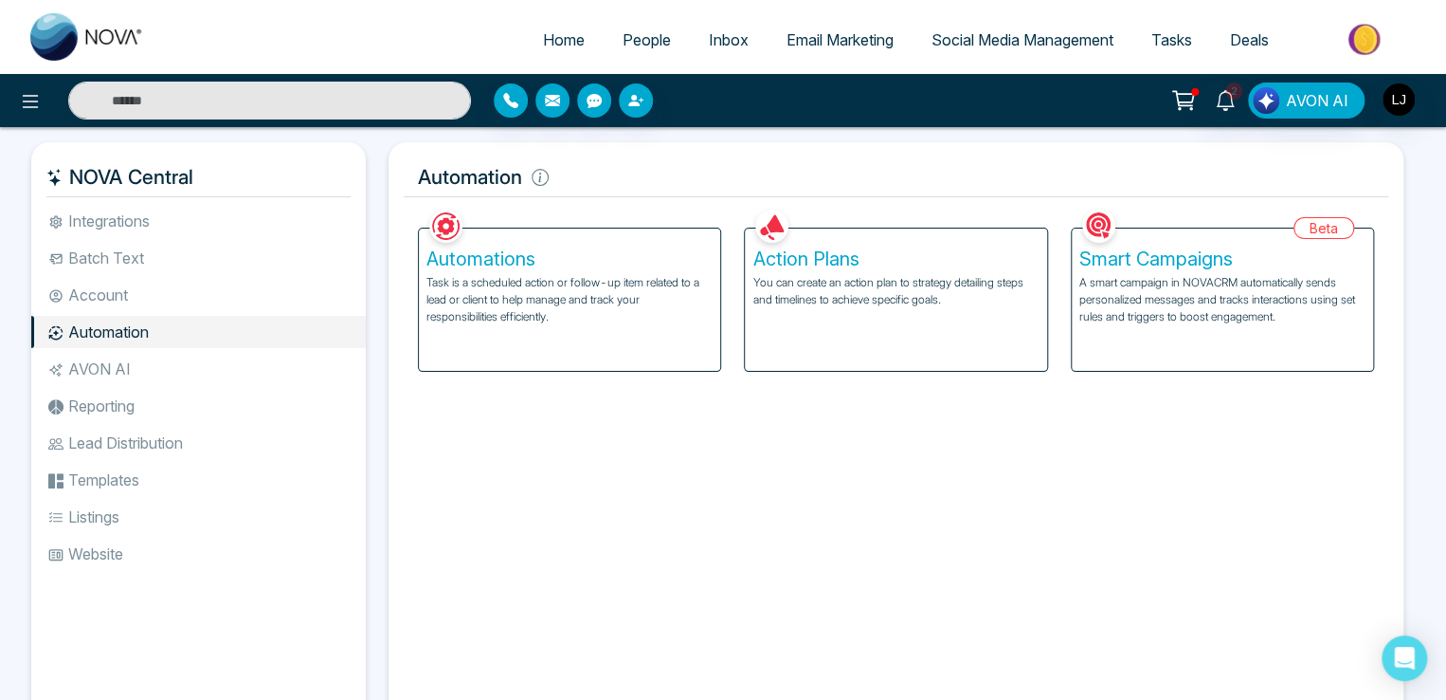
click at [811, 308] on div "Action Plans You can create an action plan to strategy detailing steps and time…" at bounding box center [895, 299] width 301 height 142
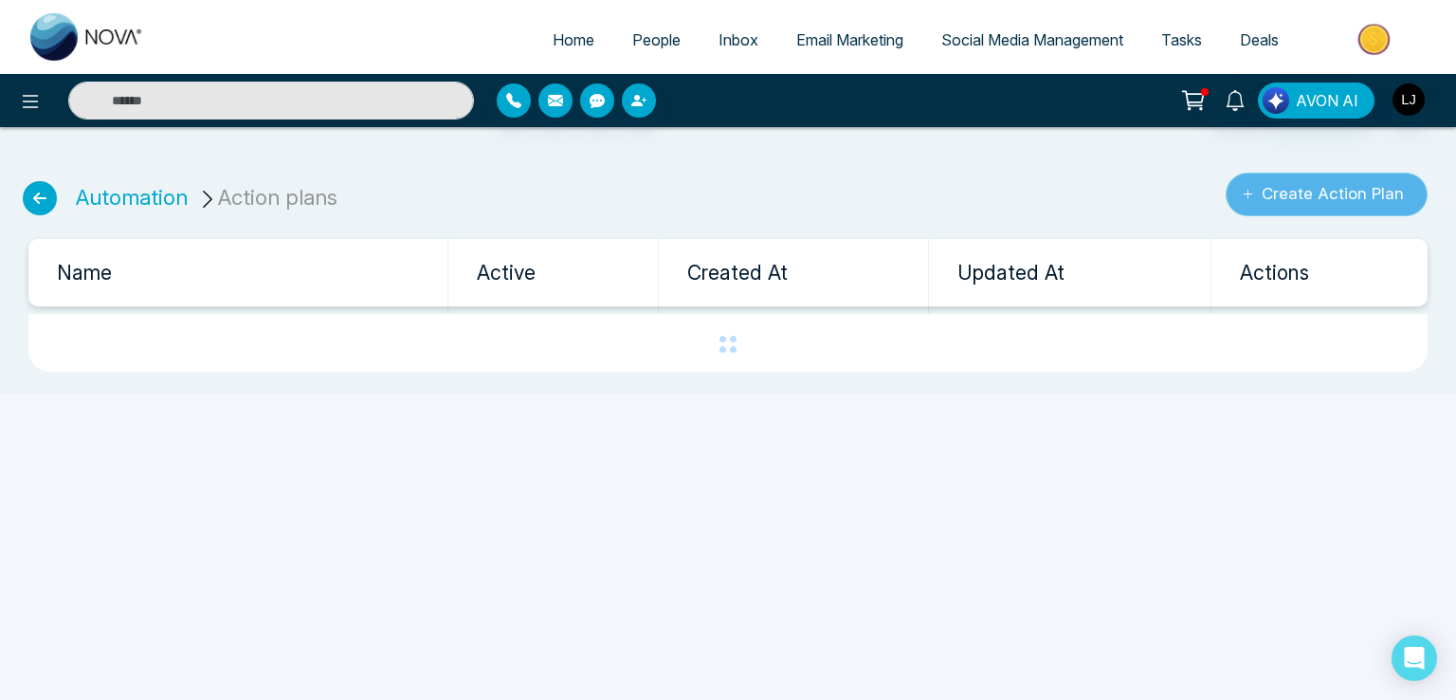
click at [1322, 195] on button "Create Action Plan" at bounding box center [1327, 195] width 202 height 44
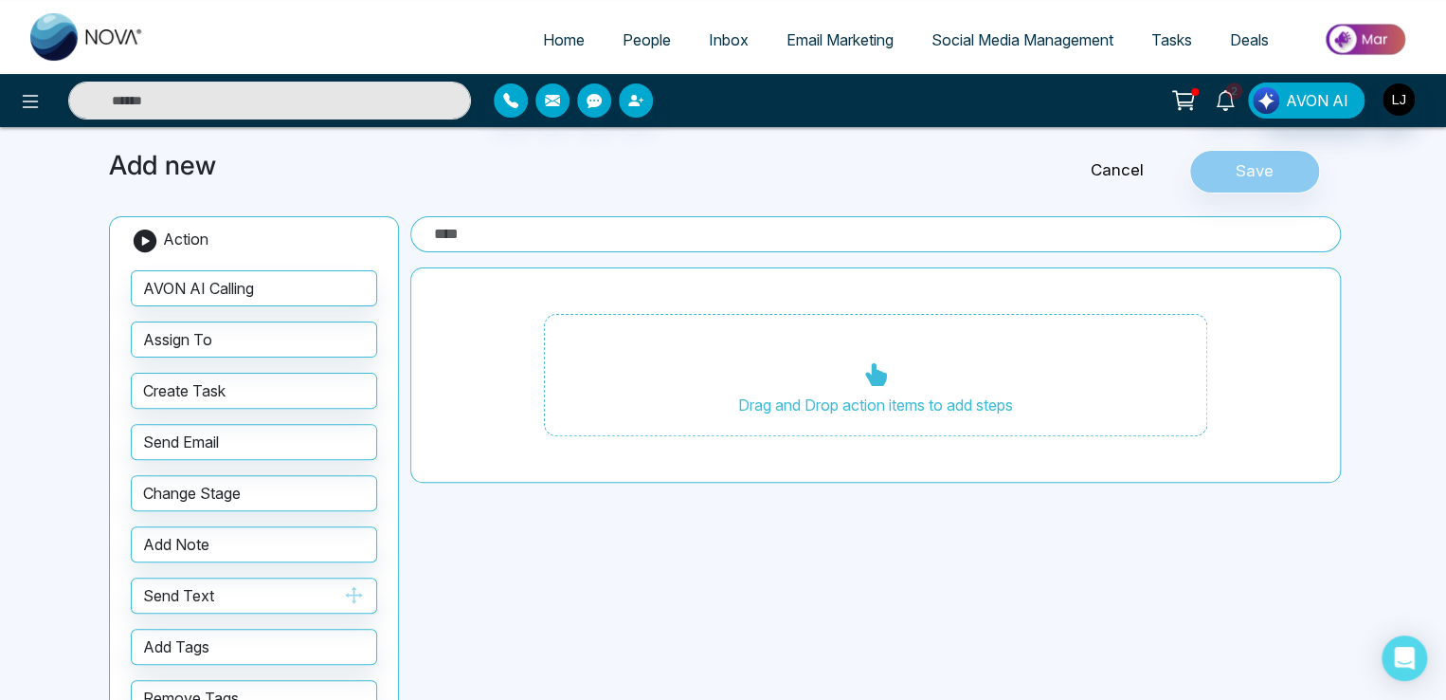
scroll to position [95, 0]
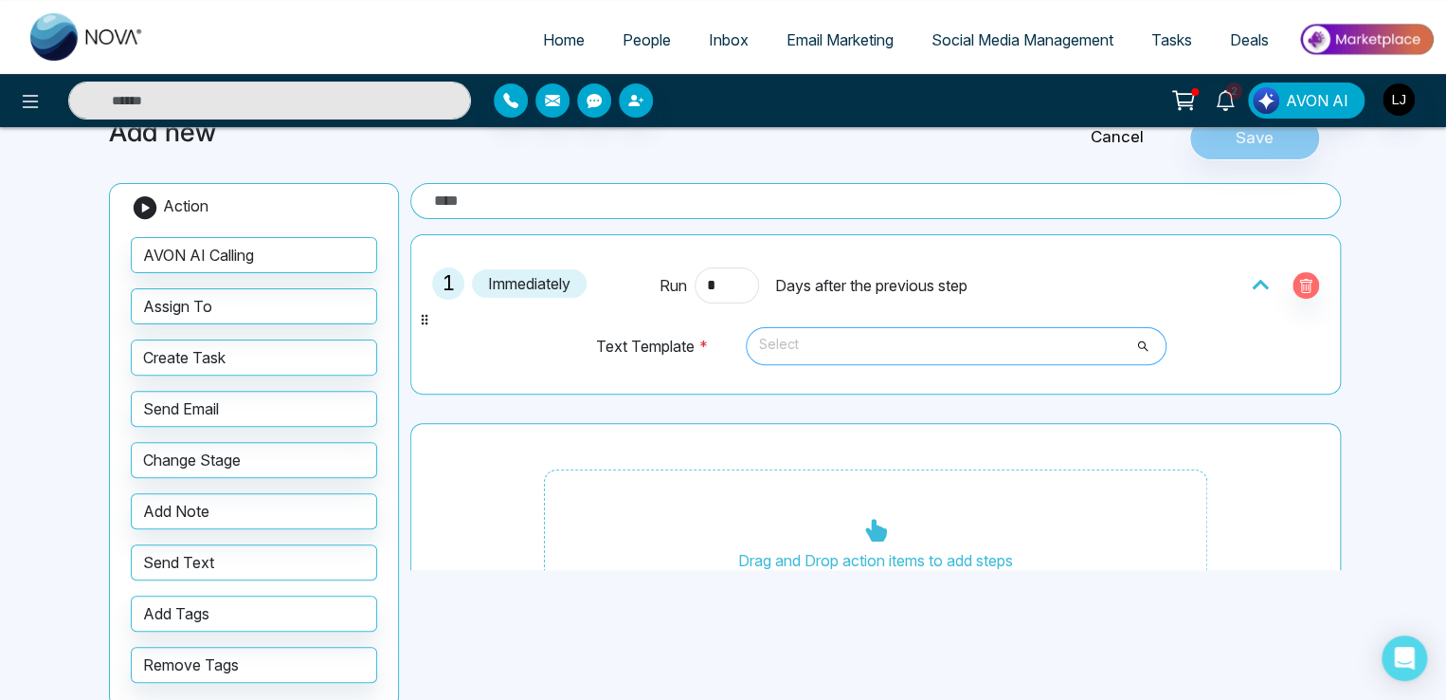
click at [808, 353] on span "Select" at bounding box center [956, 346] width 394 height 32
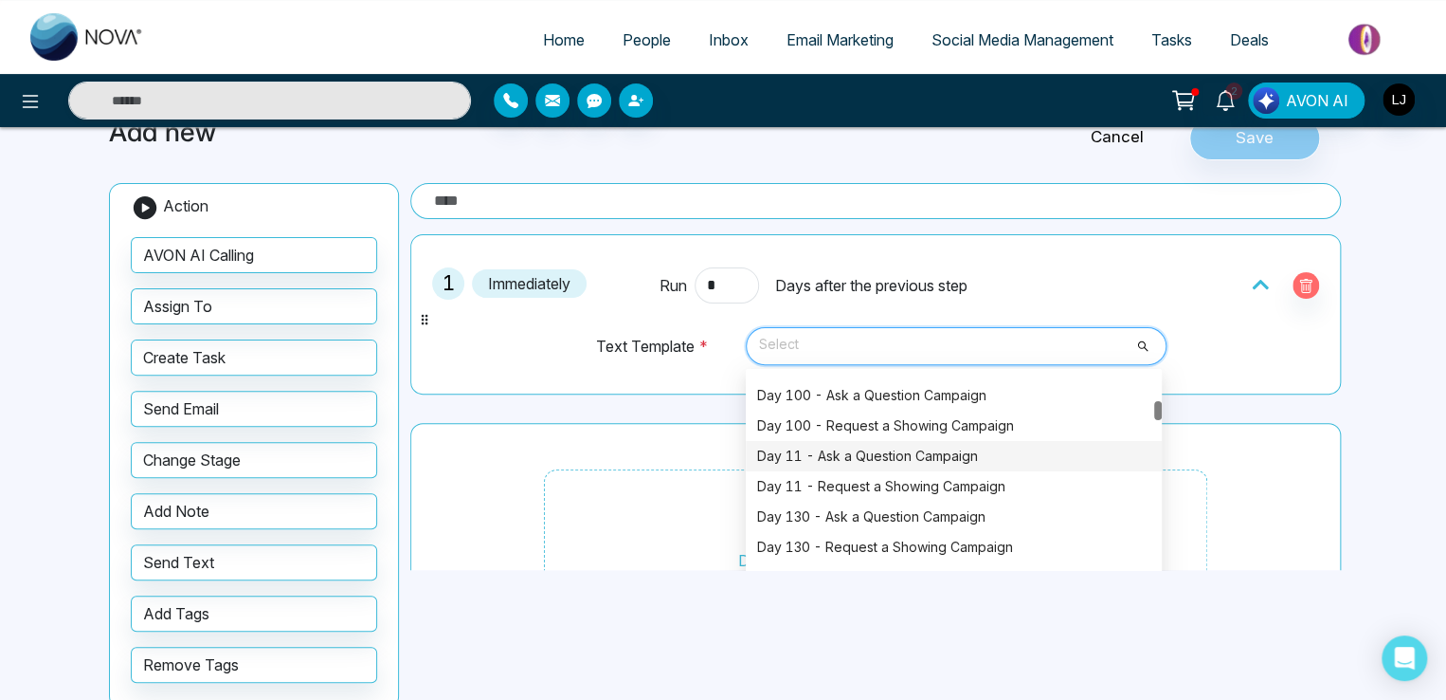
scroll to position [664, 0]
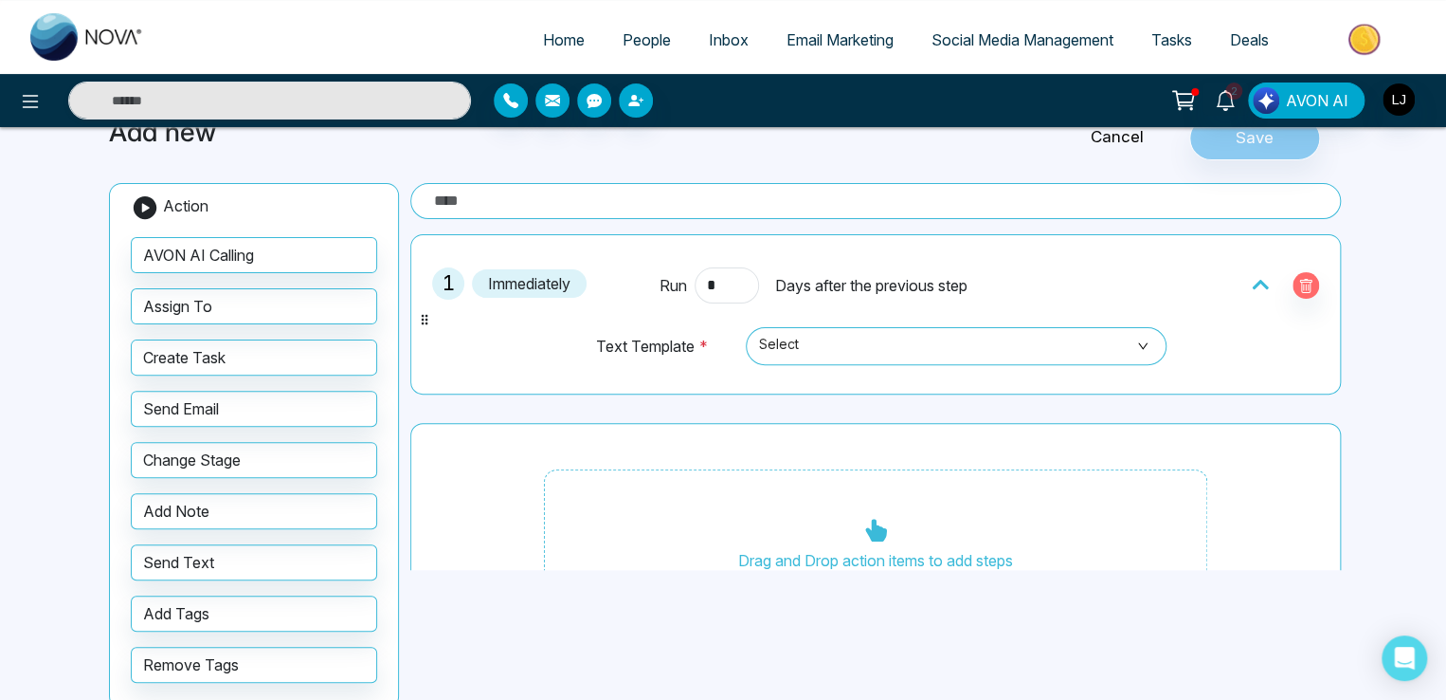
click at [627, 43] on span "People" at bounding box center [647, 39] width 48 height 19
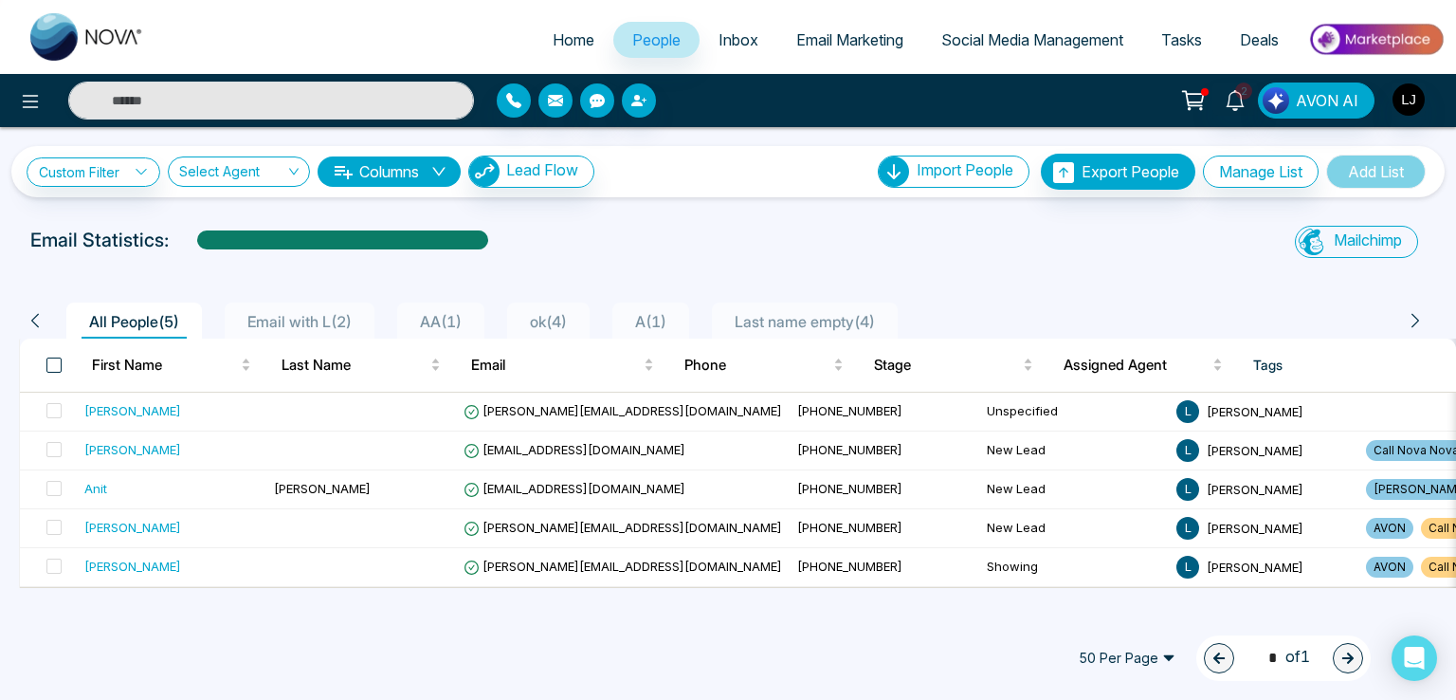
click at [50, 359] on span at bounding box center [53, 364] width 15 height 15
click at [53, 363] on span at bounding box center [53, 364] width 15 height 15
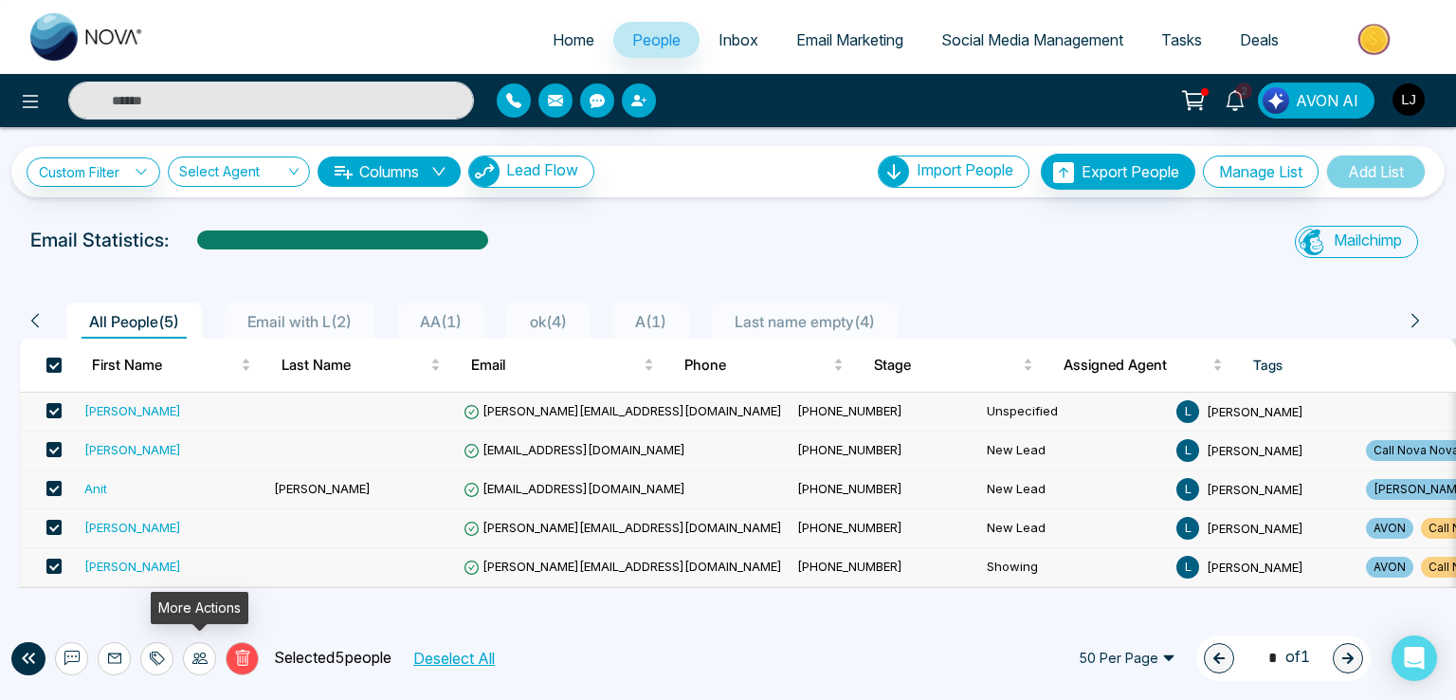
click at [201, 664] on icon at bounding box center [199, 657] width 15 height 15
click at [372, 617] on div "Delete Selected 5 people Deselect All 50 Per Page 1 * of 1" at bounding box center [728, 657] width 1456 height 83
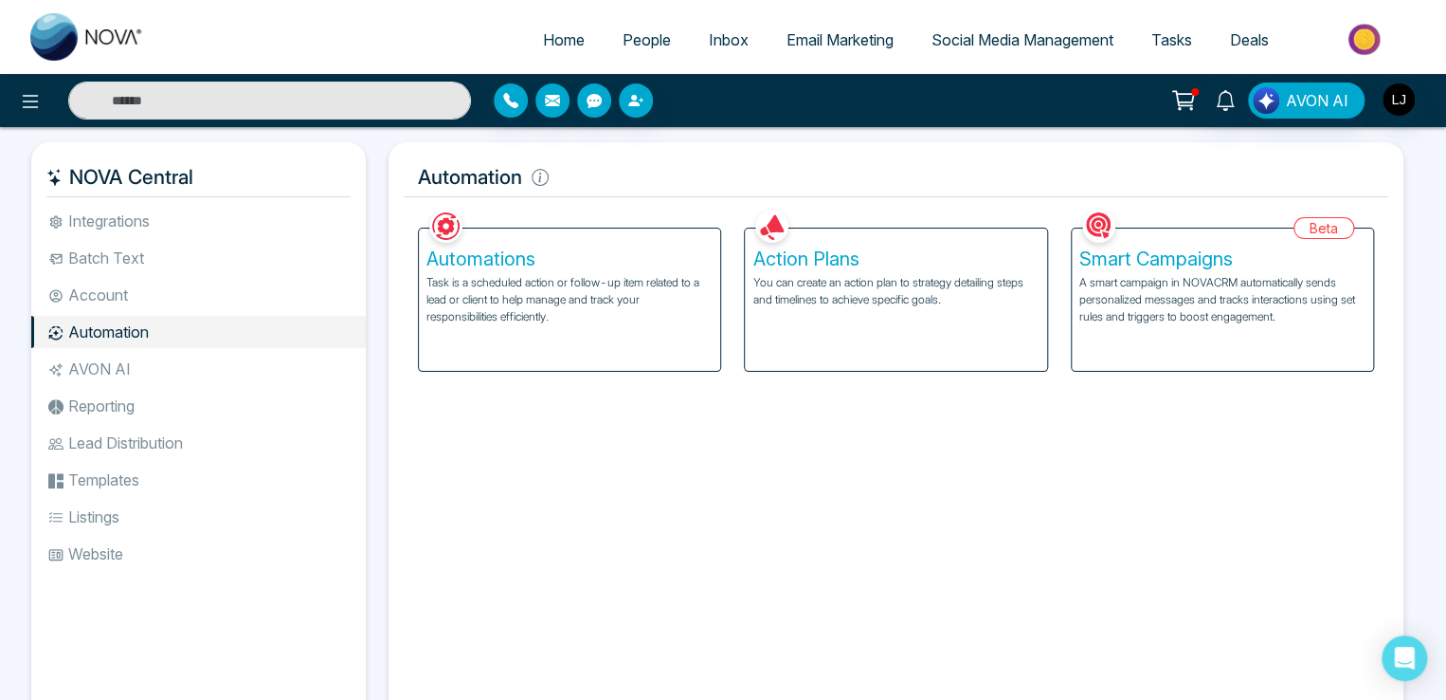
click at [1233, 288] on p "A smart campaign in NOVACRM automatically sends personalized messages and track…" at bounding box center [1223, 299] width 286 height 51
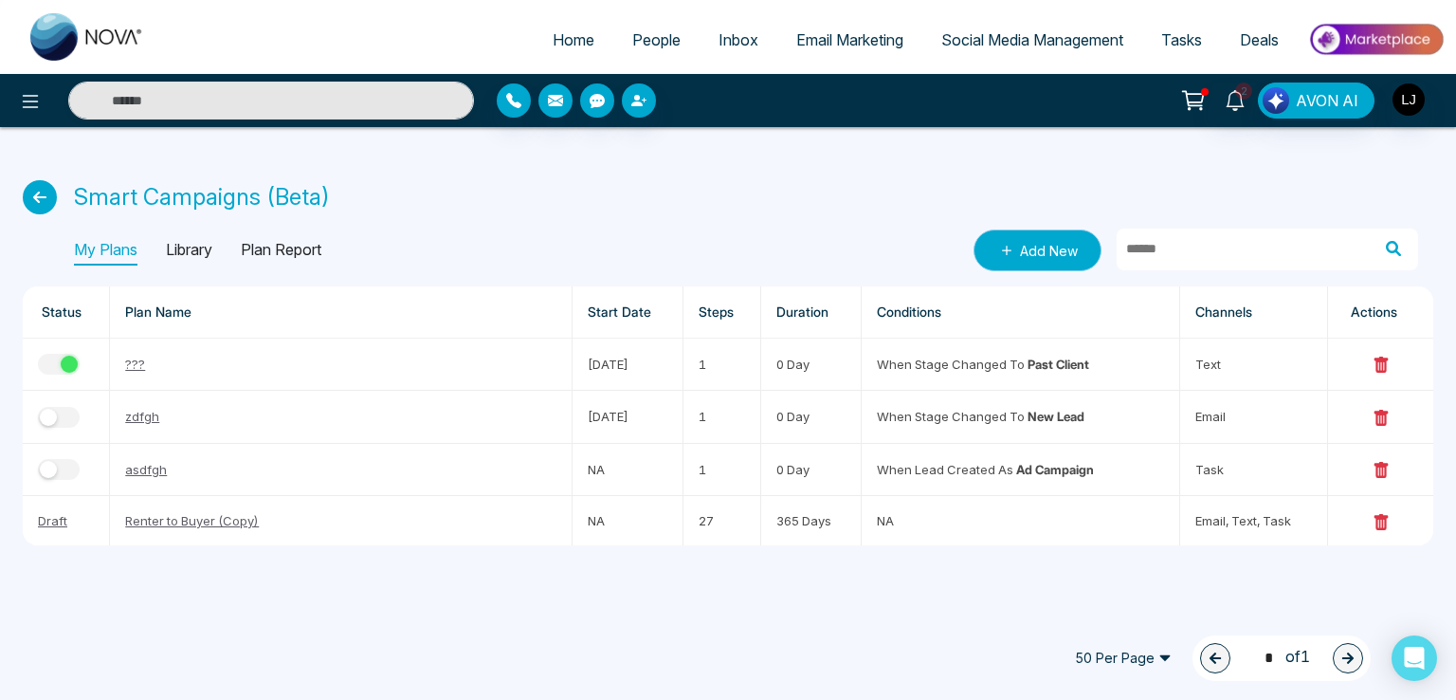
click at [1014, 251] on icon at bounding box center [1006, 250] width 19 height 19
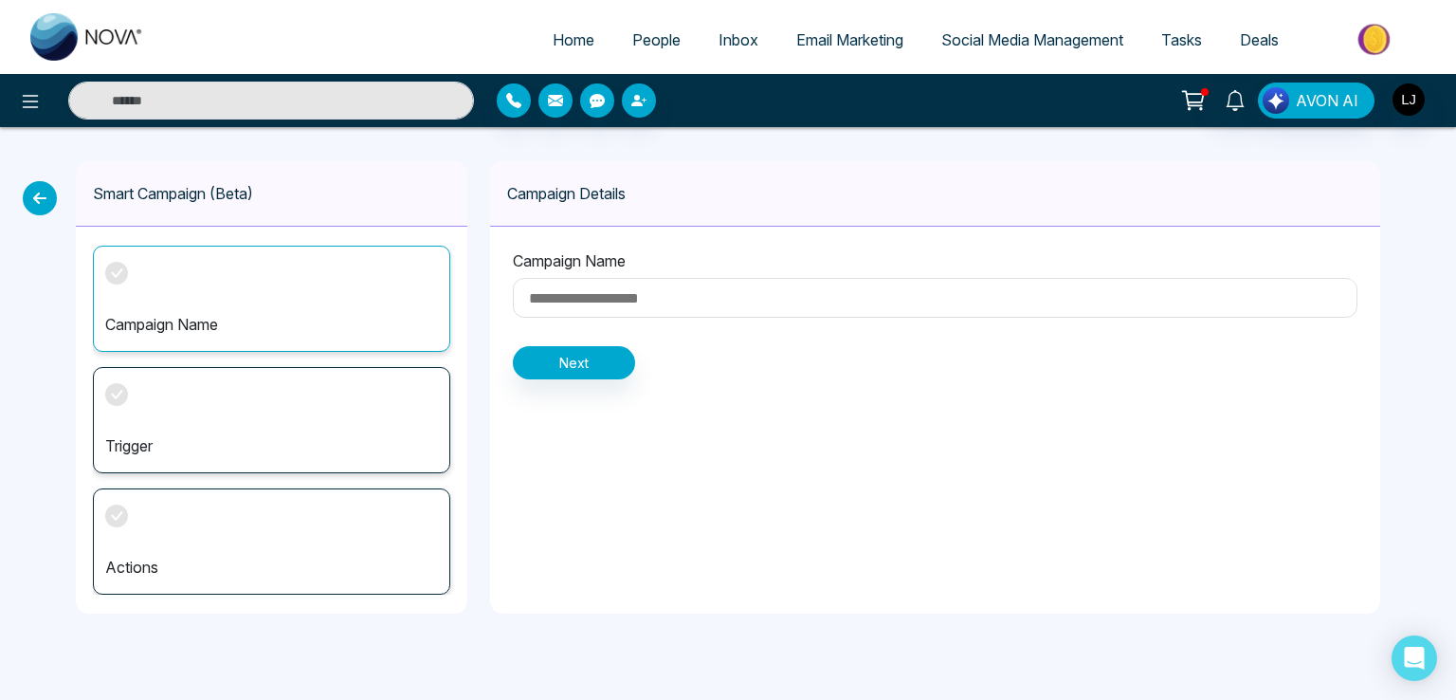
click at [616, 301] on input at bounding box center [935, 298] width 845 height 40
type input "****"
click at [556, 354] on button "Next" at bounding box center [574, 362] width 122 height 33
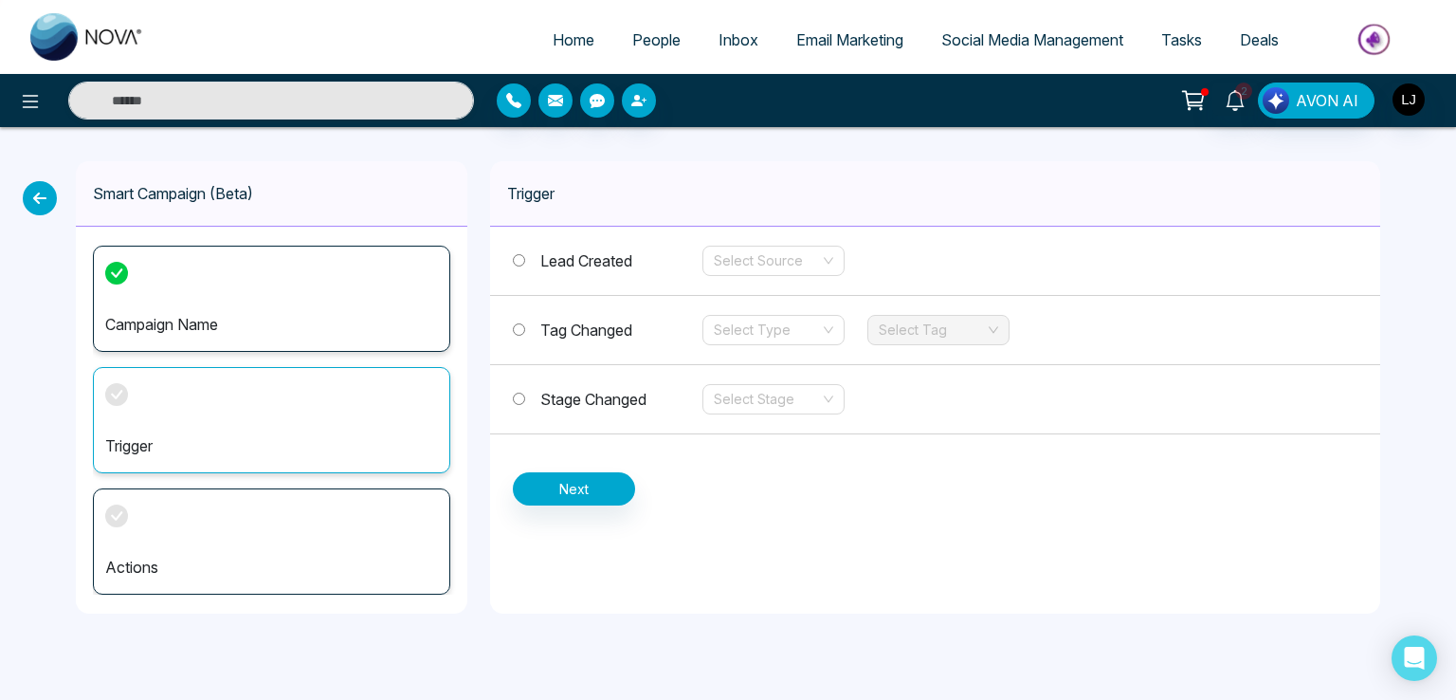
drag, startPoint x: 588, startPoint y: 402, endPoint x: 707, endPoint y: 379, distance: 121.6
click at [593, 403] on span "Stage Changed" at bounding box center [593, 399] width 106 height 19
click at [634, 403] on span "Stage Changed" at bounding box center [593, 399] width 106 height 19
click at [763, 391] on input "search" at bounding box center [767, 399] width 106 height 28
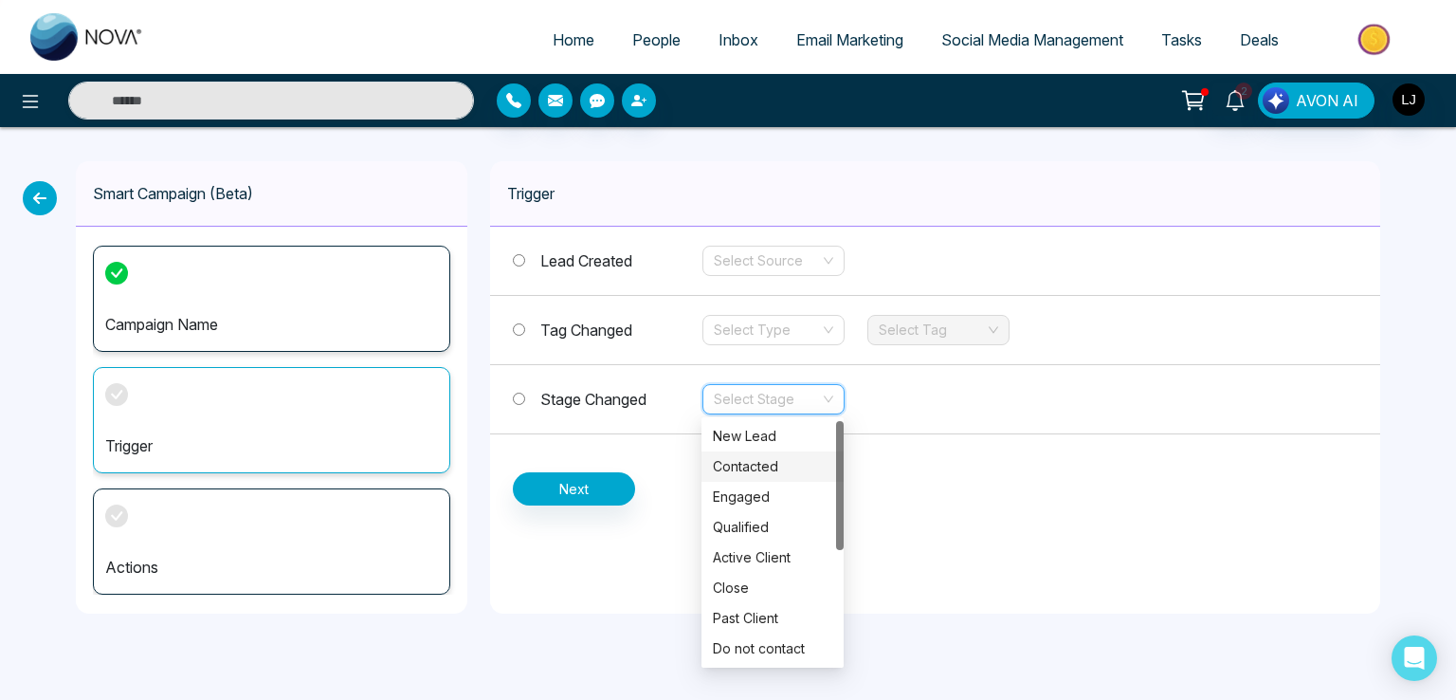
click at [751, 464] on div "Contacted" at bounding box center [772, 466] width 119 height 21
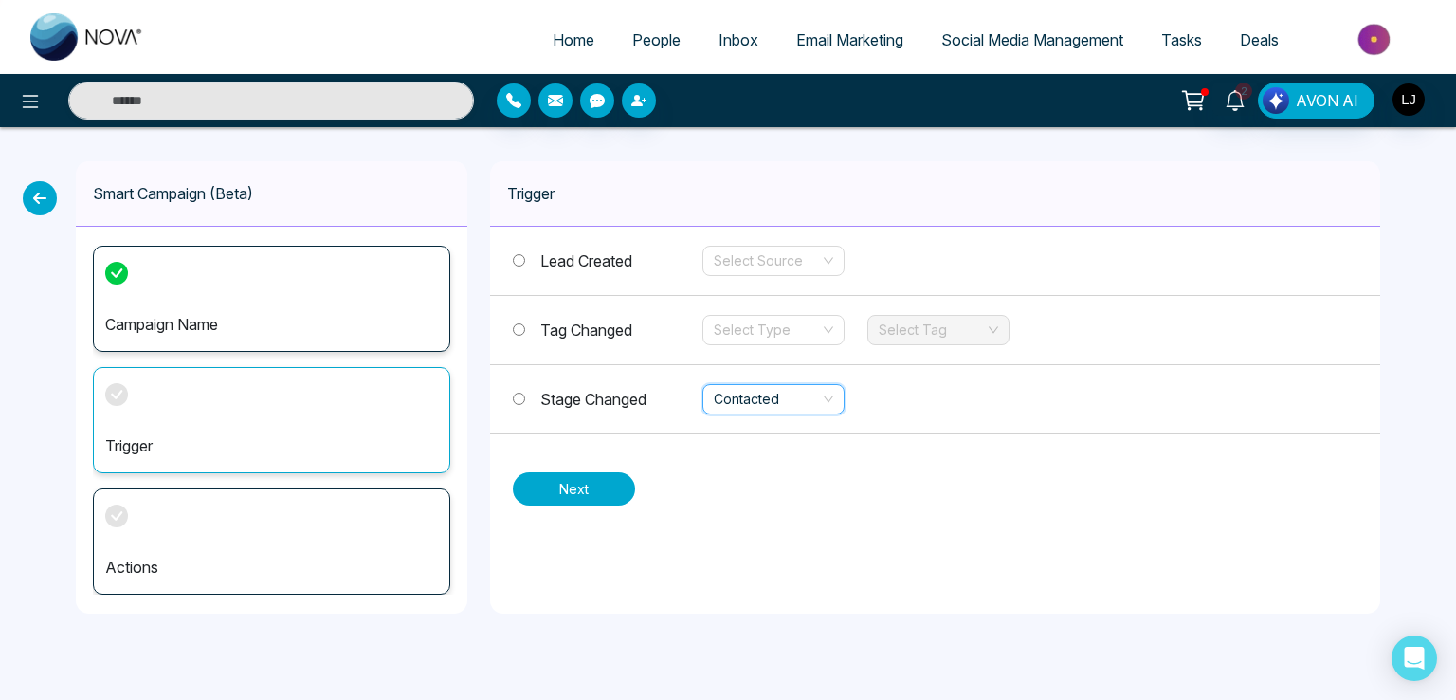
click at [573, 475] on button "Next" at bounding box center [574, 488] width 122 height 33
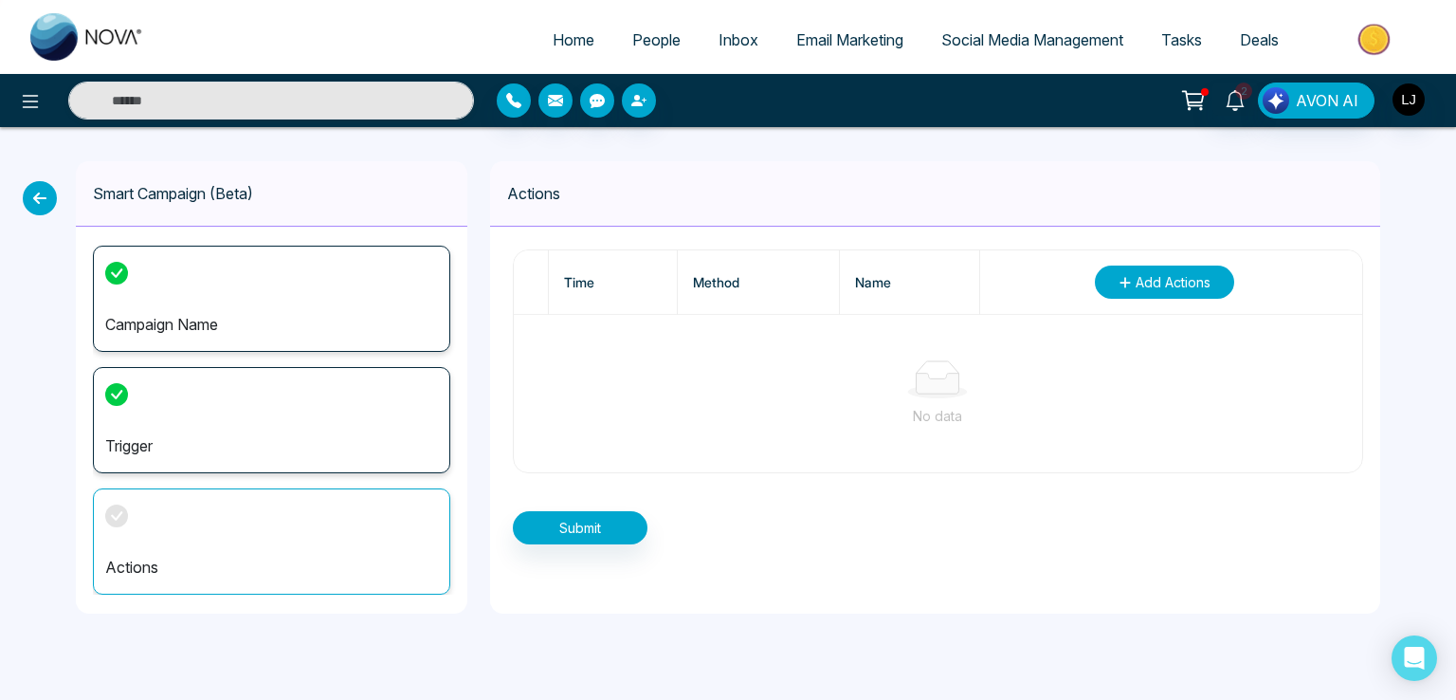
click at [1180, 277] on span "Add Actions" at bounding box center [1173, 282] width 75 height 20
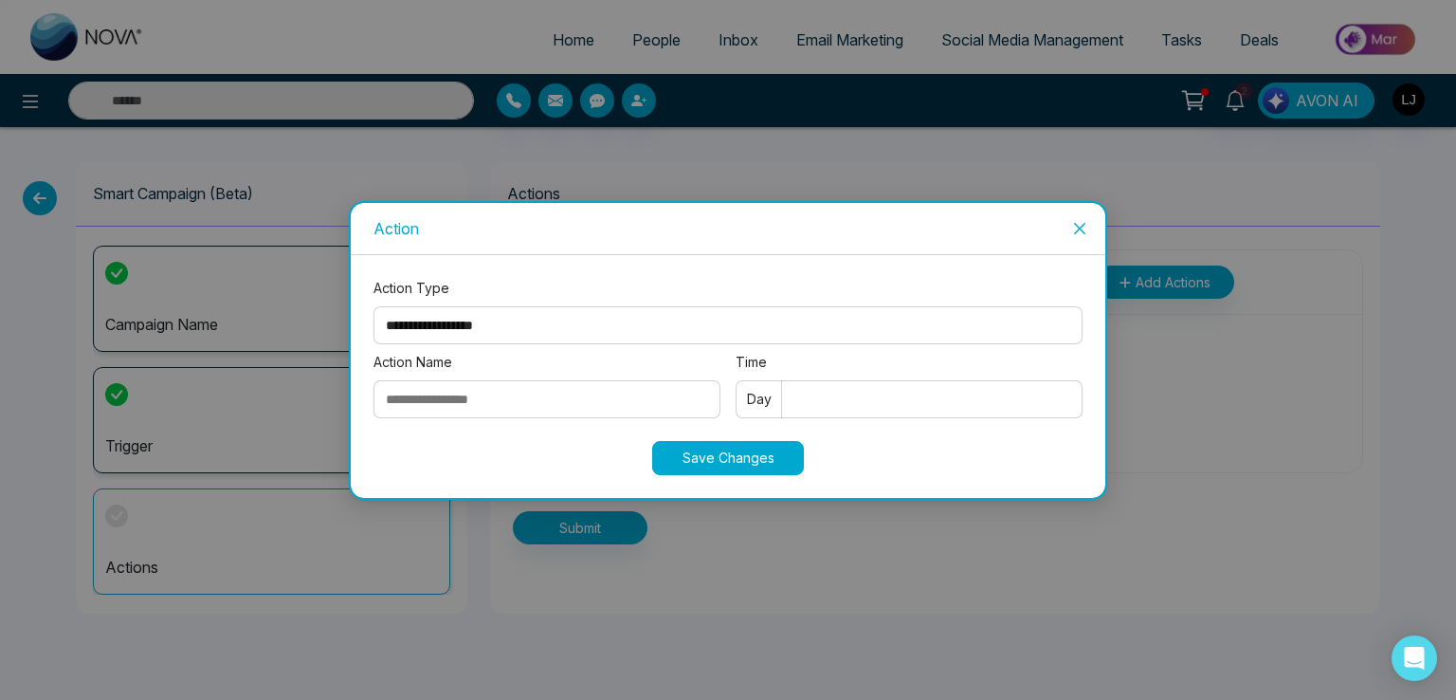
click at [447, 333] on select "**********" at bounding box center [727, 325] width 709 height 38
select select "****"
click at [373, 306] on select "**********" at bounding box center [727, 325] width 709 height 38
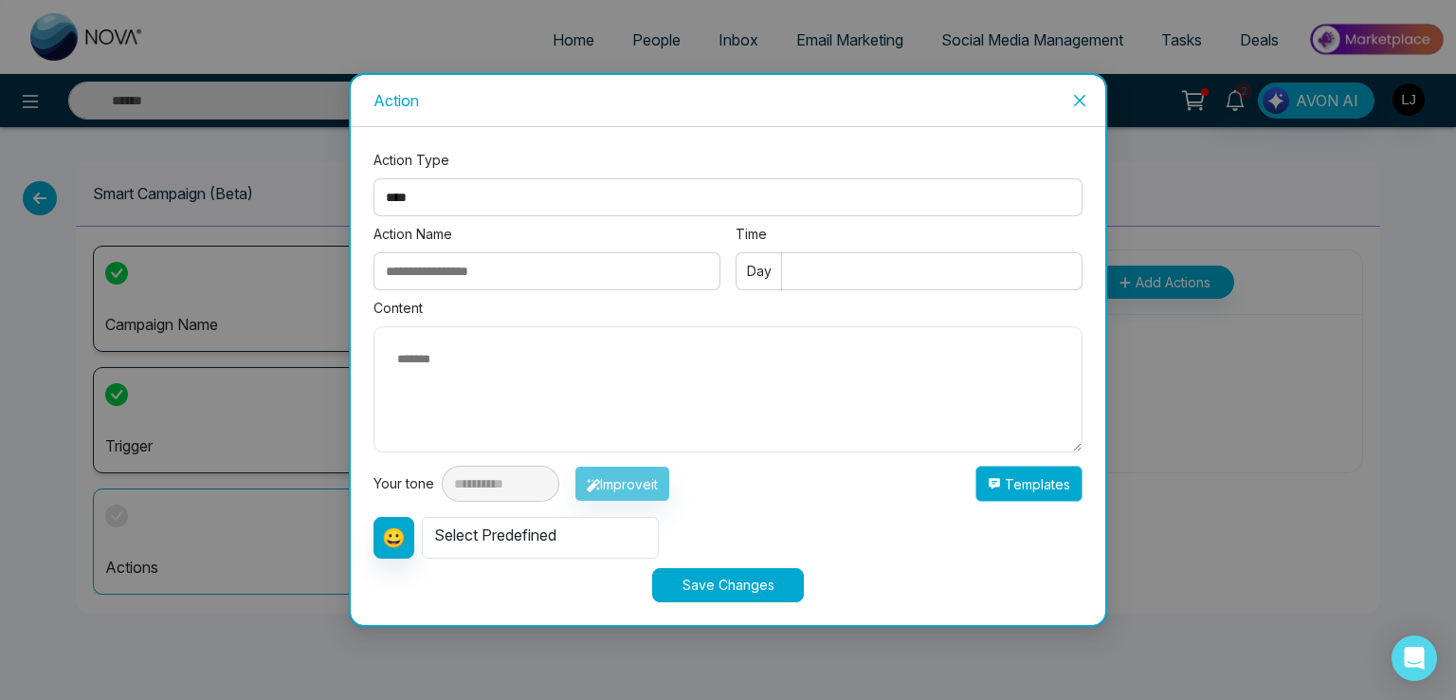
click at [1028, 477] on button "Templates" at bounding box center [1028, 483] width 107 height 36
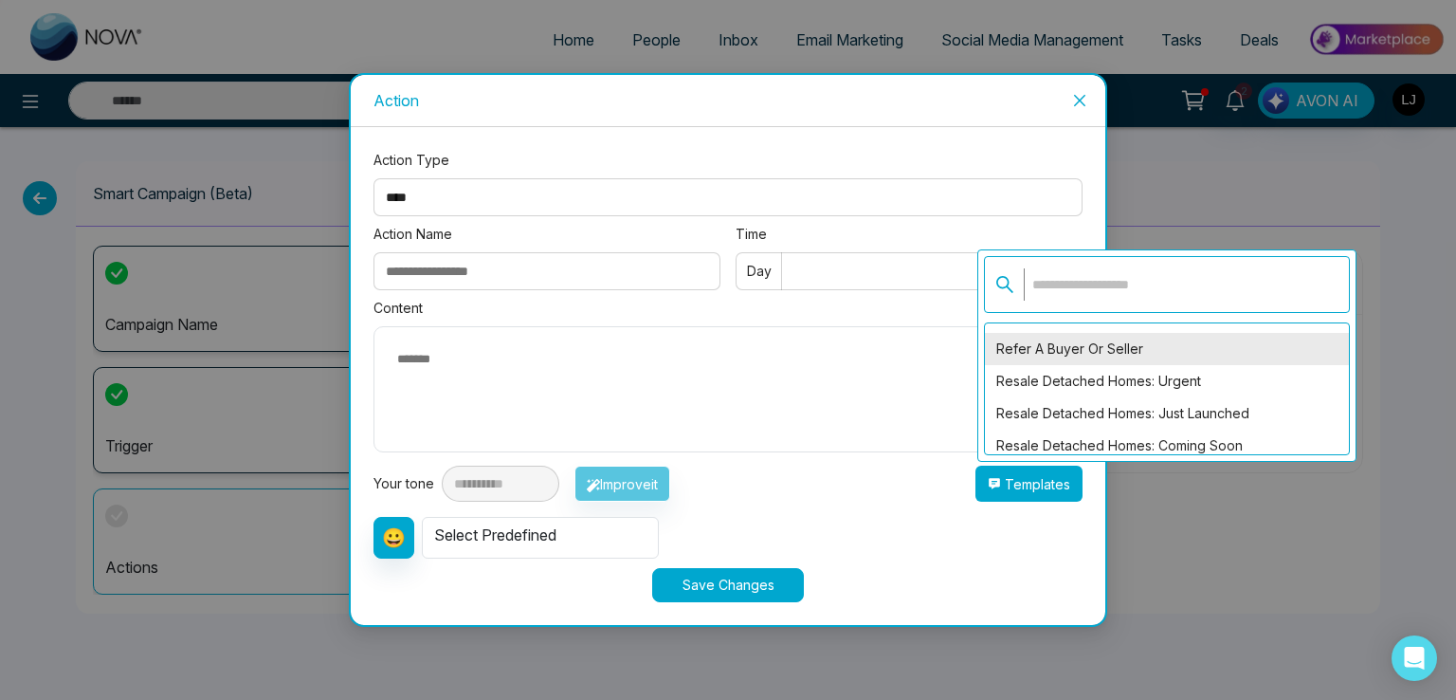
scroll to position [284, 0]
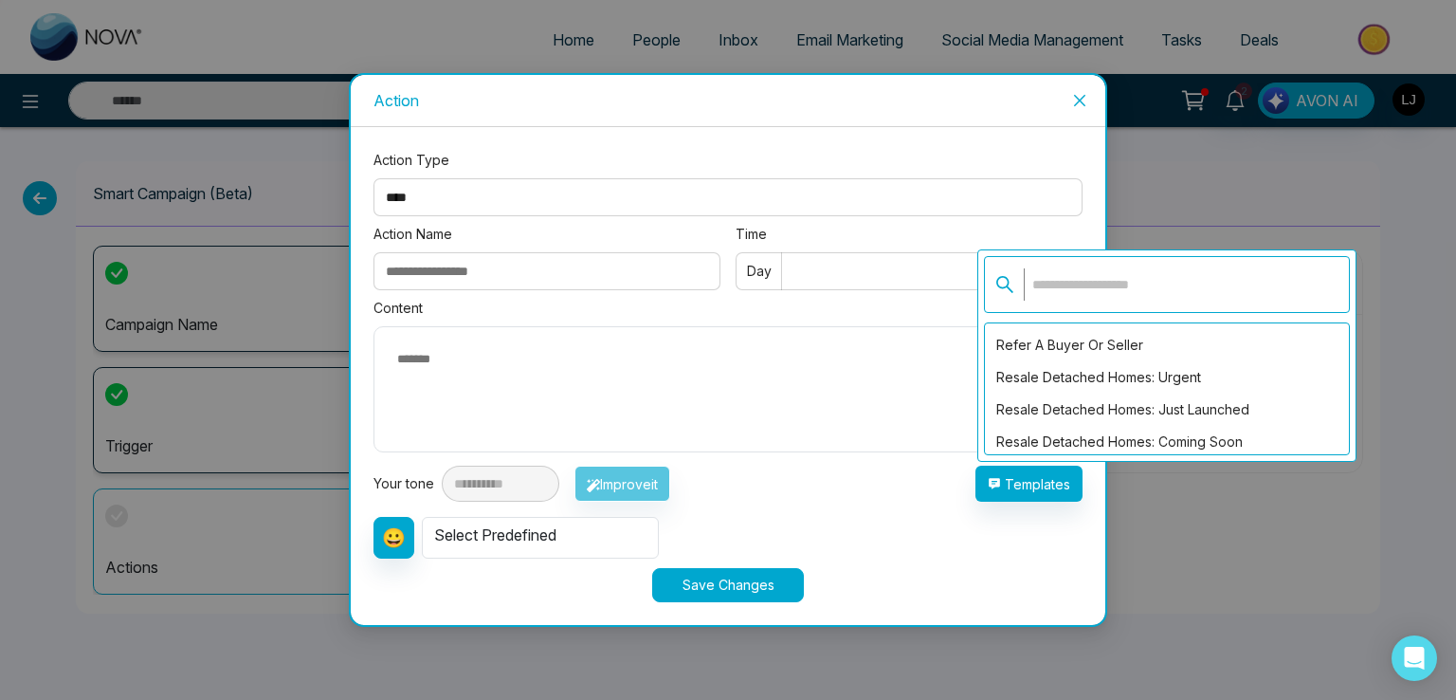
click at [1077, 100] on icon "close" at bounding box center [1079, 100] width 15 height 15
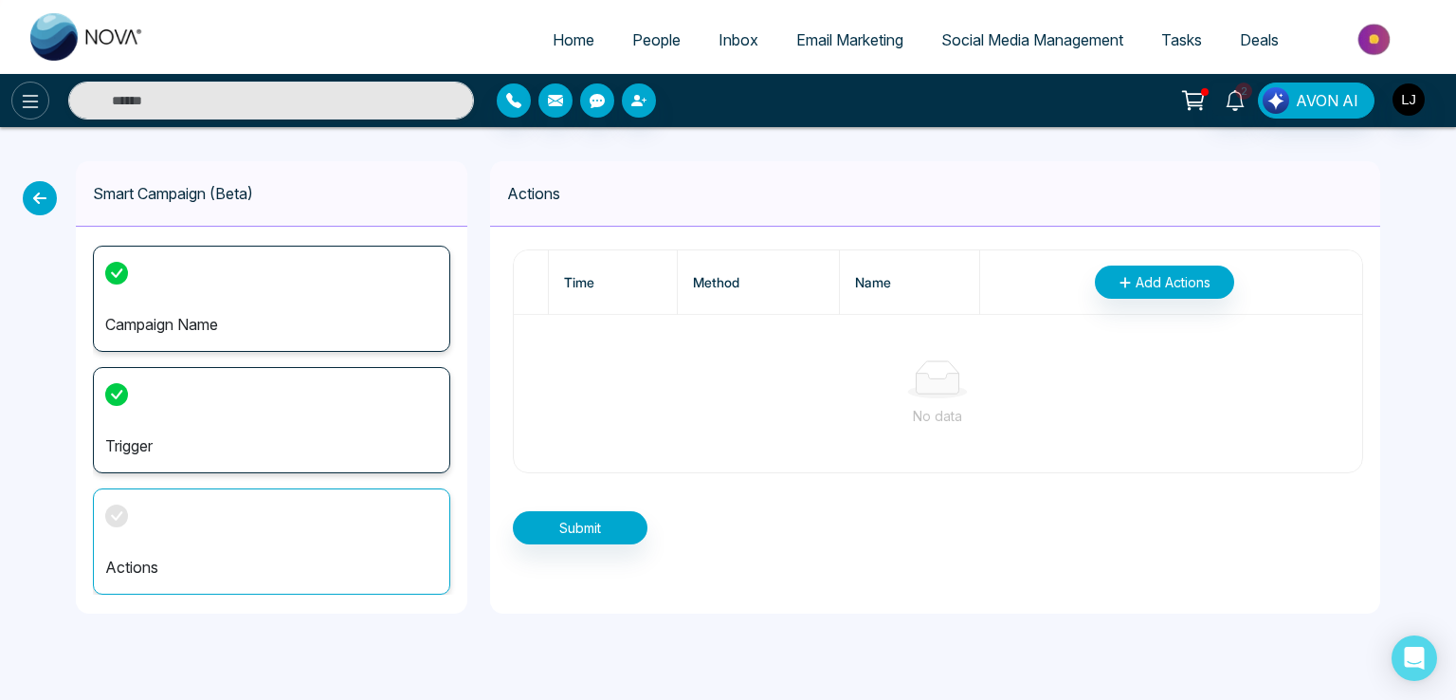
click at [18, 107] on button at bounding box center [30, 101] width 38 height 38
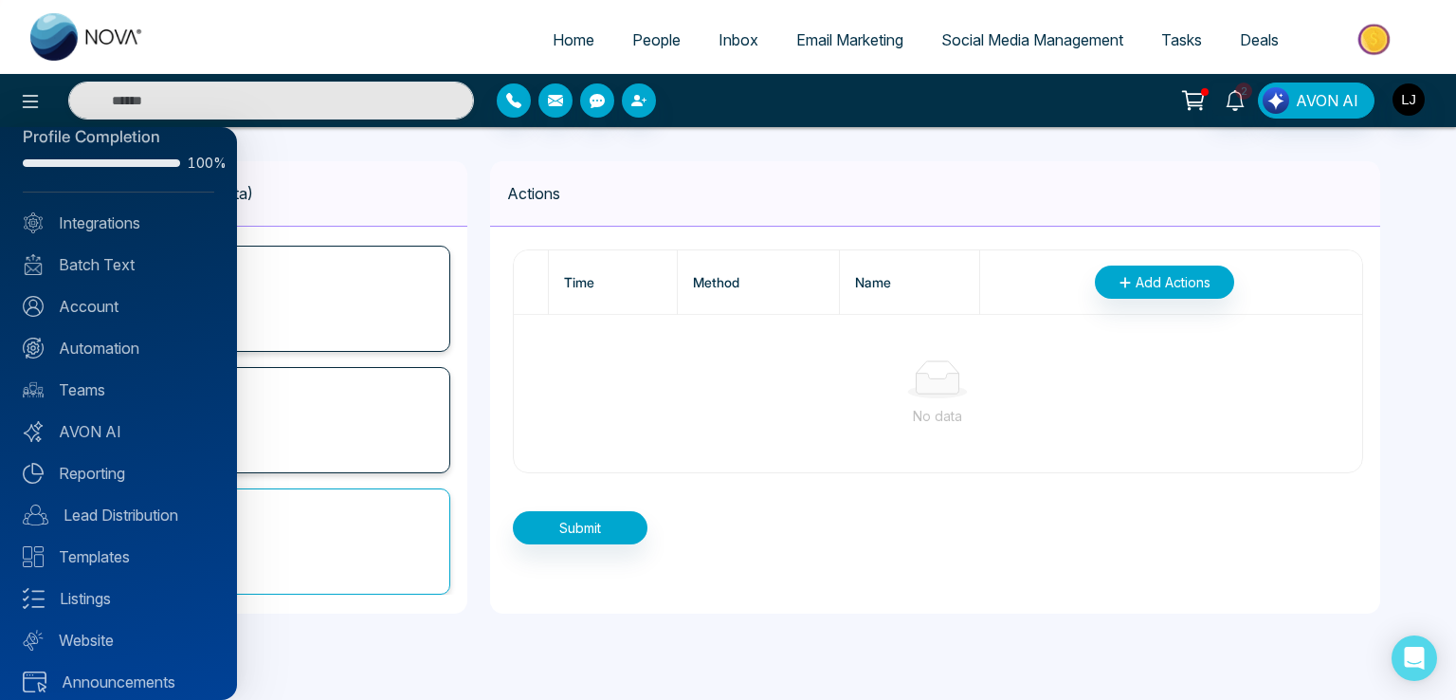
scroll to position [45, 0]
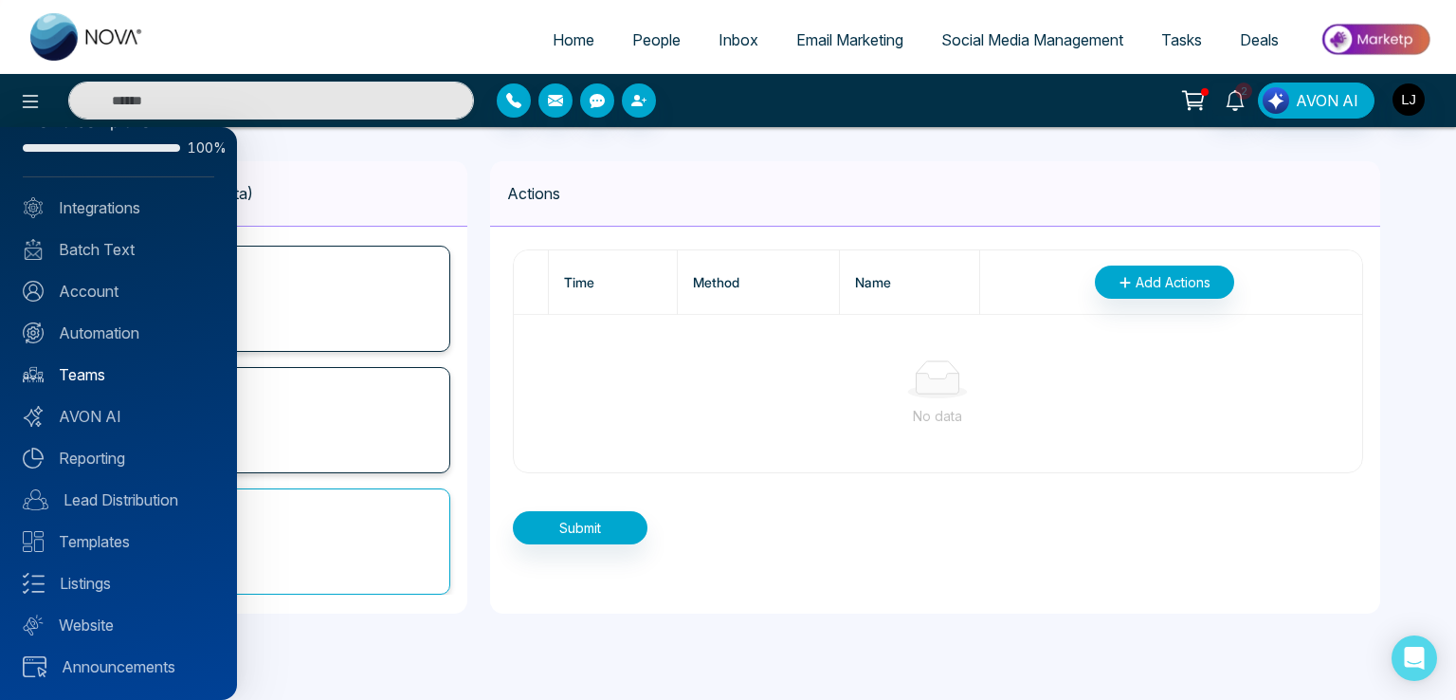
click at [74, 378] on link "Teams" at bounding box center [118, 374] width 191 height 23
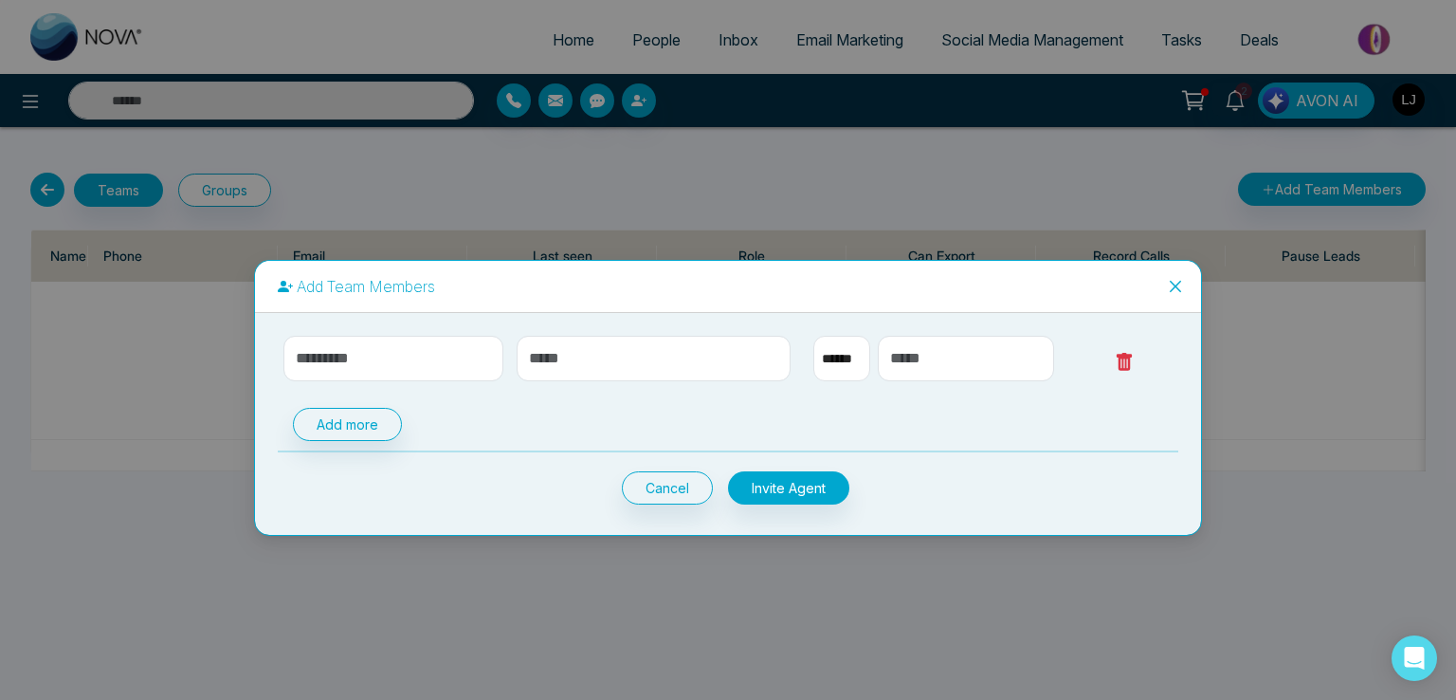
click at [1178, 282] on icon "close" at bounding box center [1175, 285] width 11 height 11
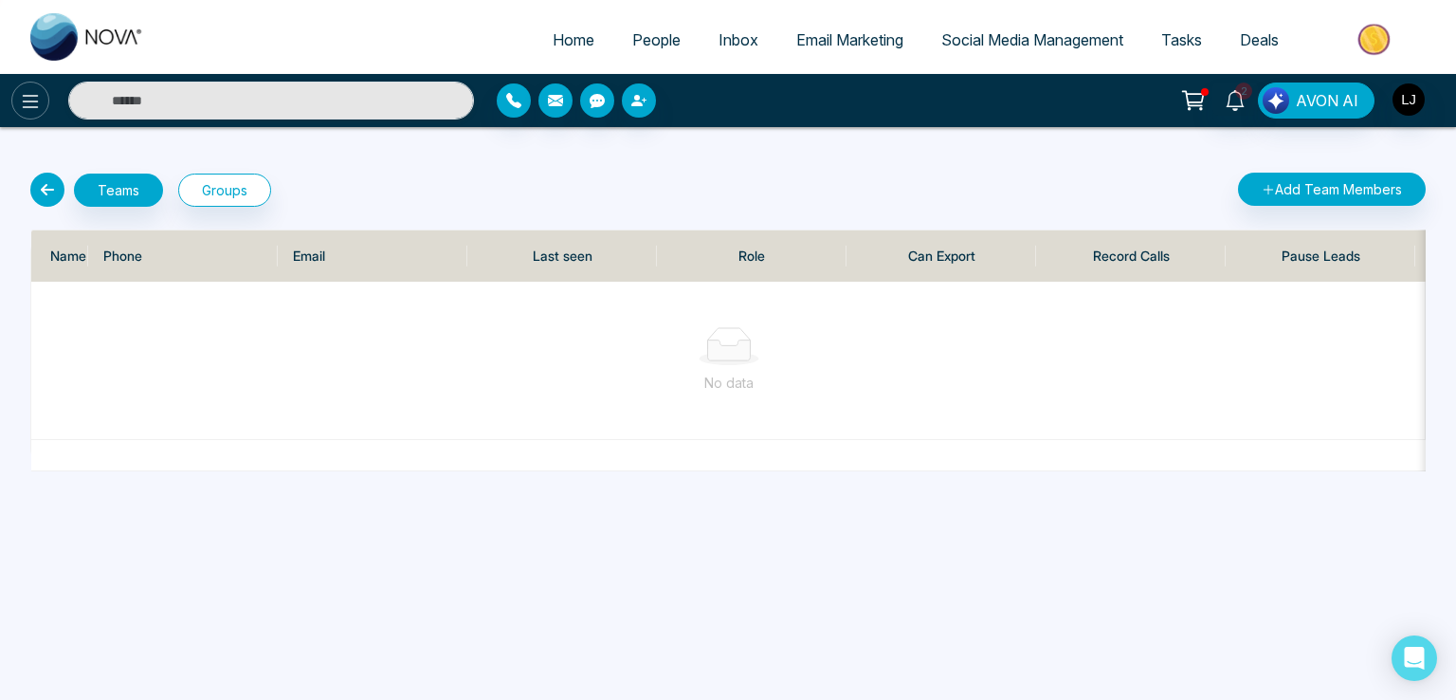
click at [25, 103] on icon at bounding box center [30, 101] width 23 height 23
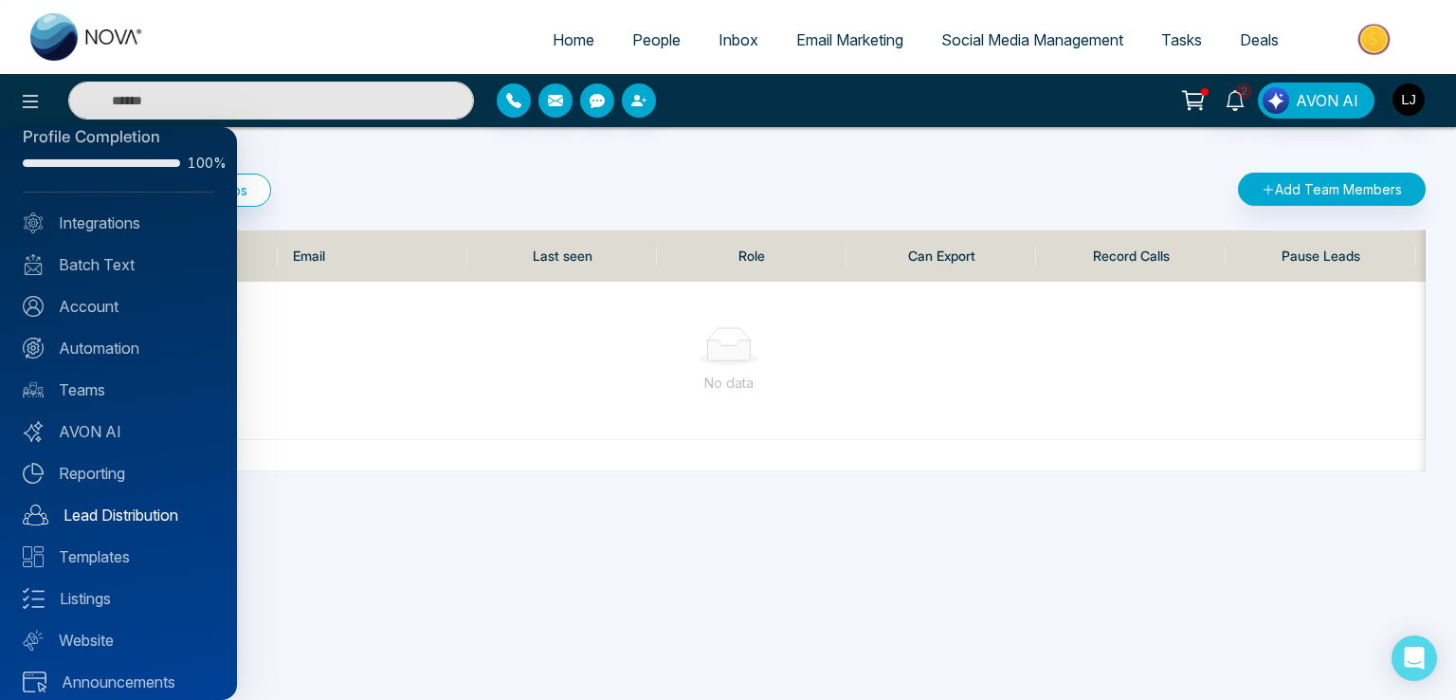
scroll to position [45, 0]
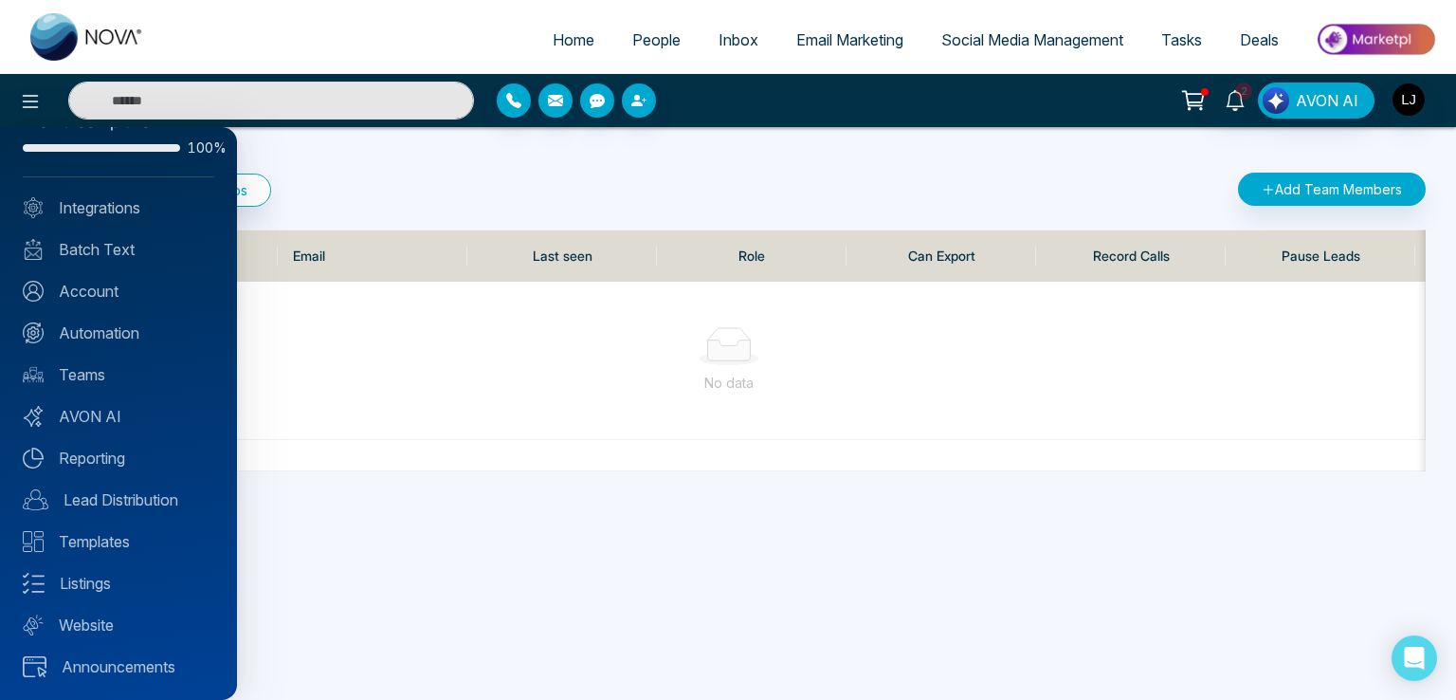
click at [718, 28] on div at bounding box center [728, 350] width 1456 height 700
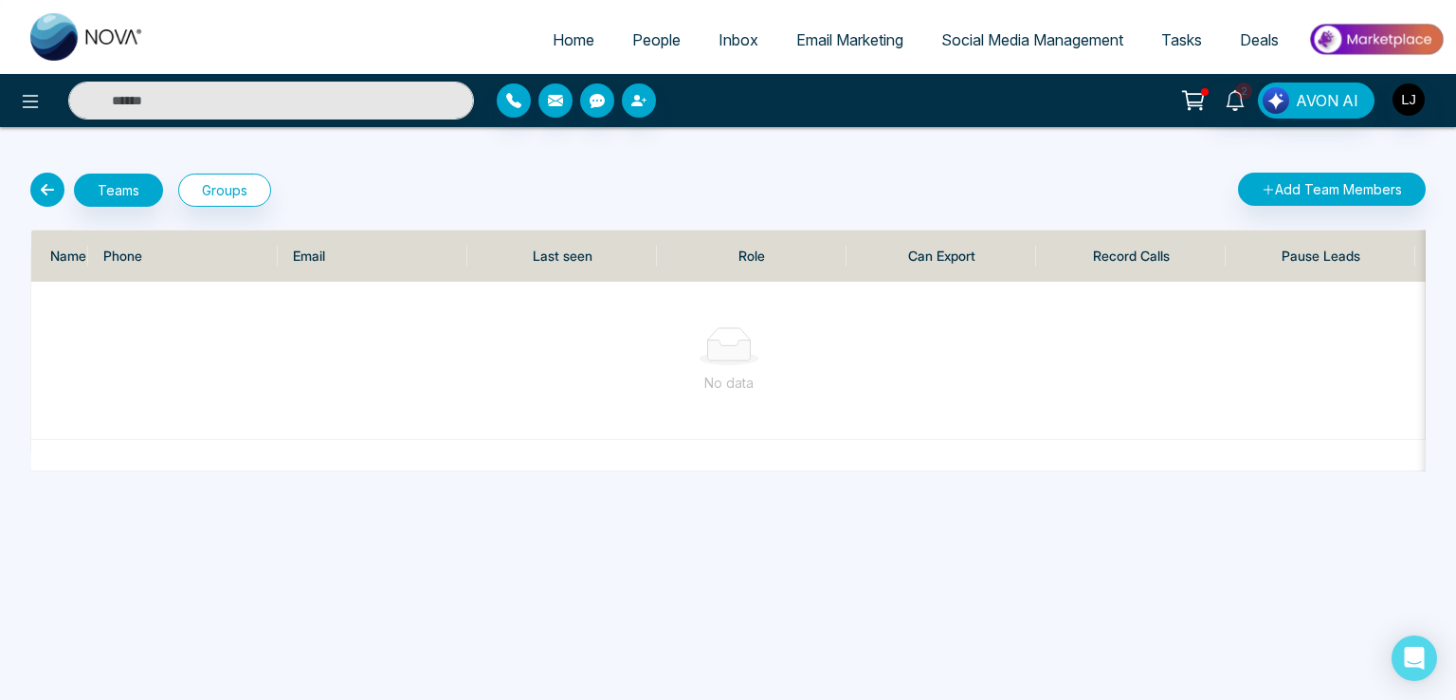
click at [721, 46] on span "Inbox" at bounding box center [738, 39] width 40 height 19
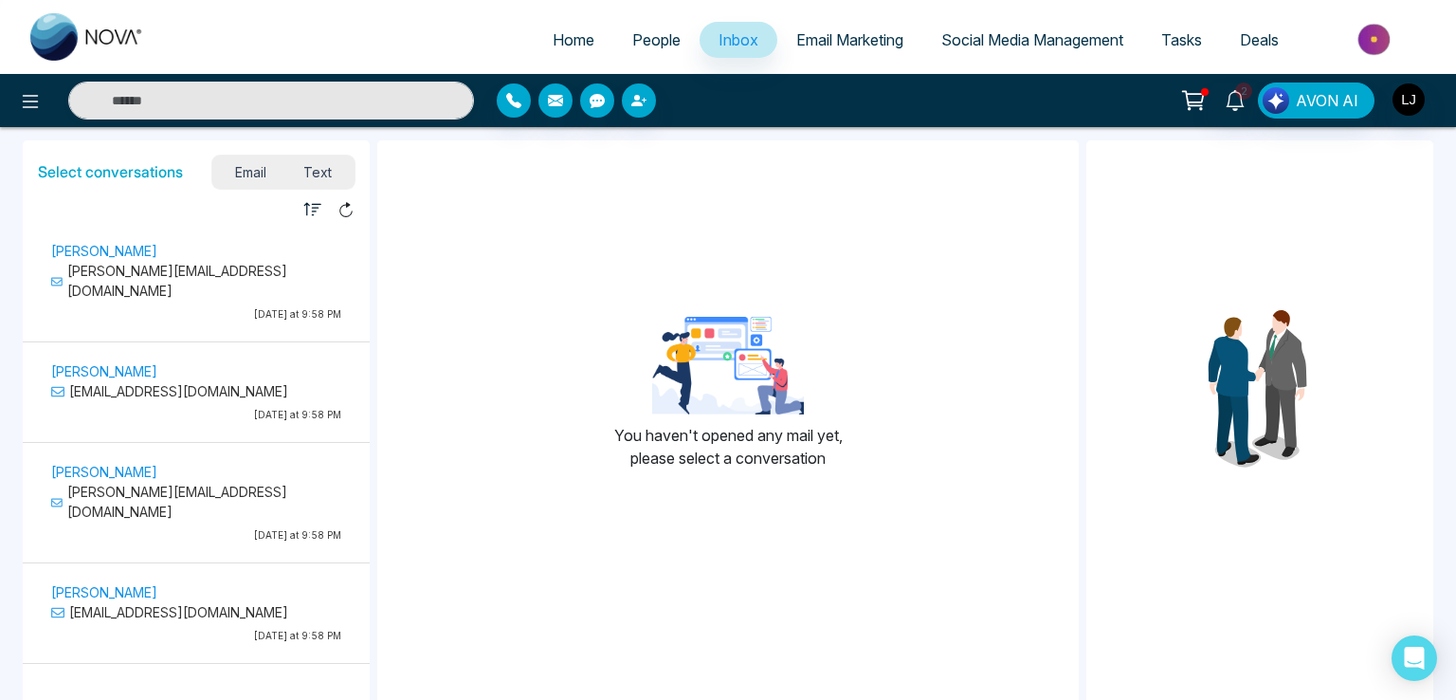
click at [322, 160] on span "Text" at bounding box center [318, 172] width 66 height 26
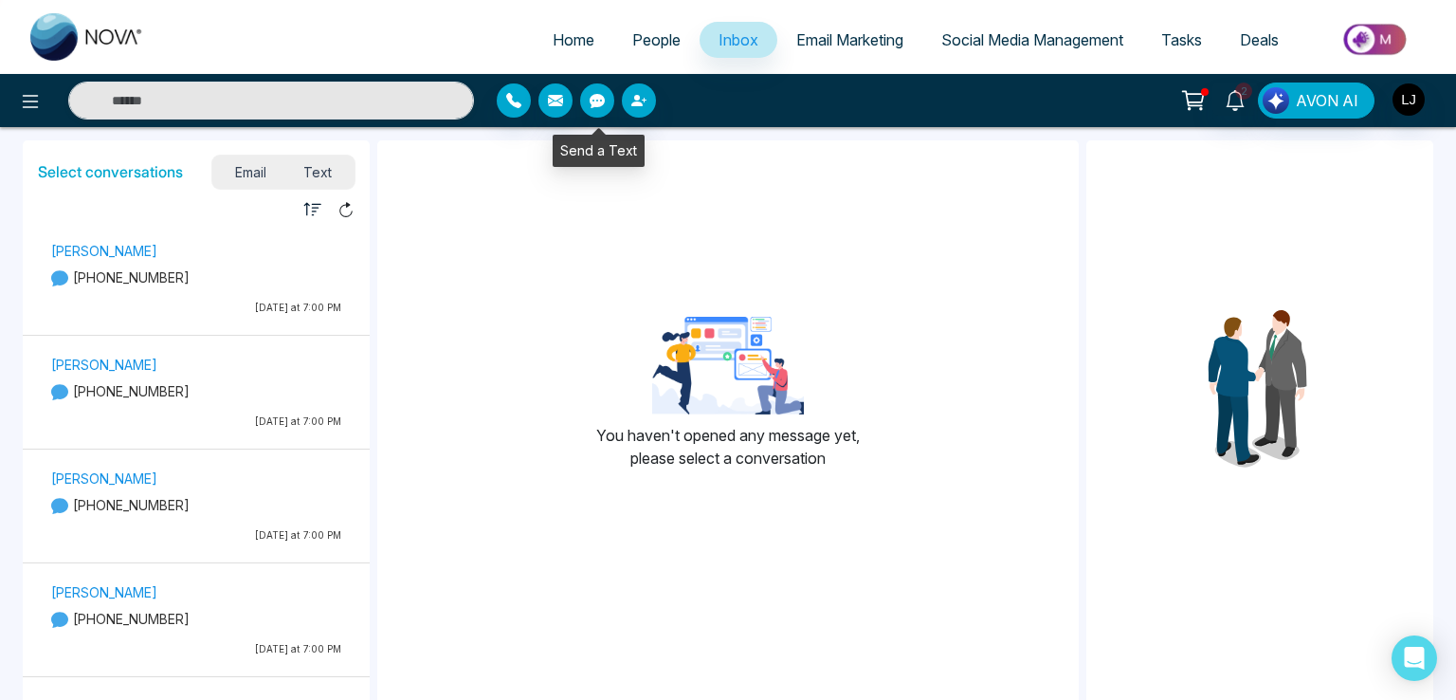
click at [594, 110] on button "button" at bounding box center [597, 100] width 34 height 34
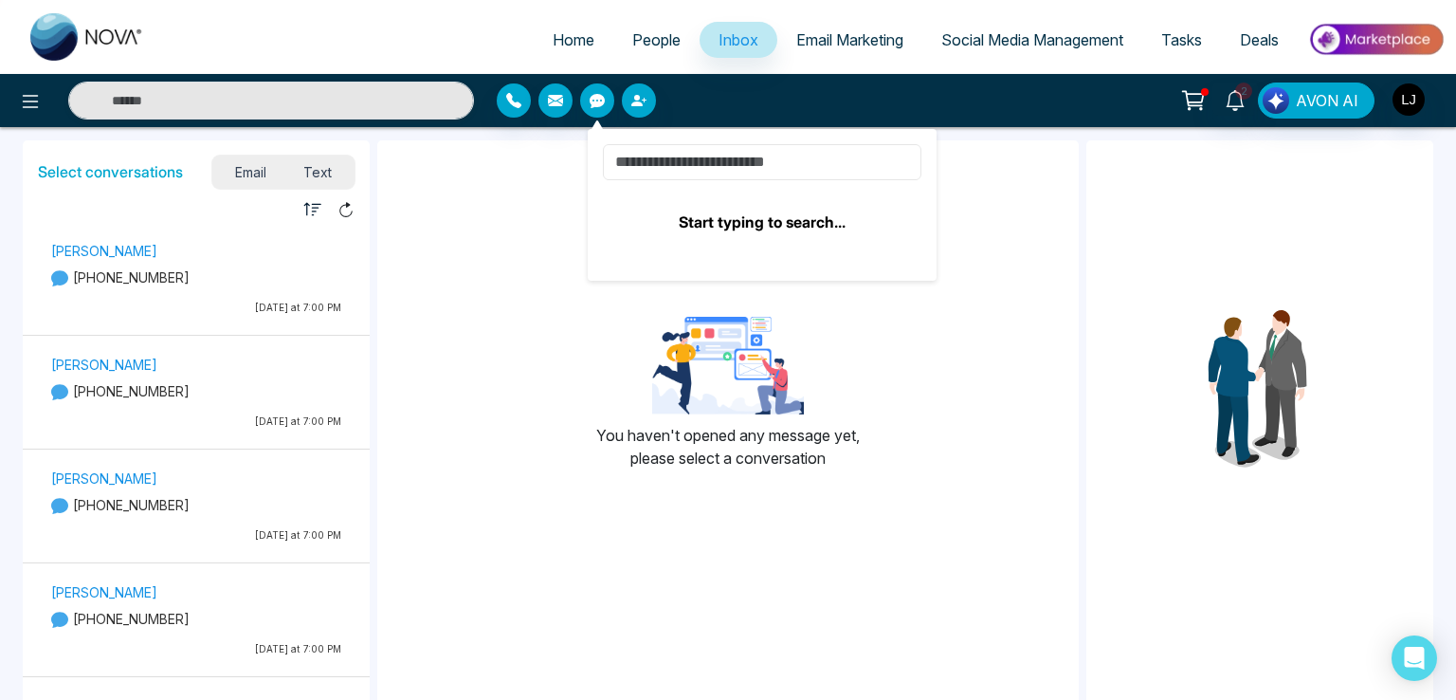
click at [701, 149] on input at bounding box center [762, 162] width 318 height 36
